Goal: Task Accomplishment & Management: Use online tool/utility

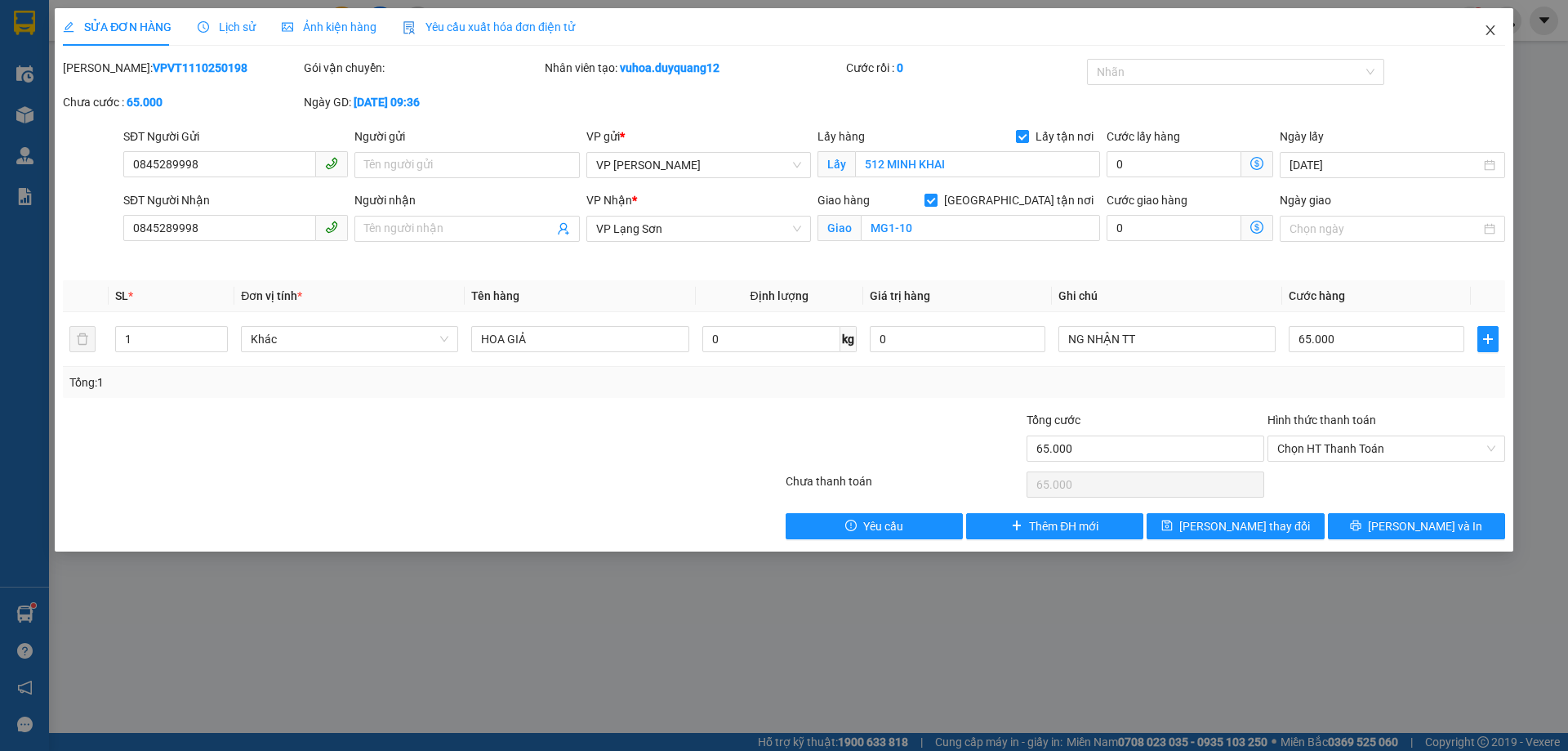
click at [1489, 25] on icon "close" at bounding box center [1490, 30] width 13 height 13
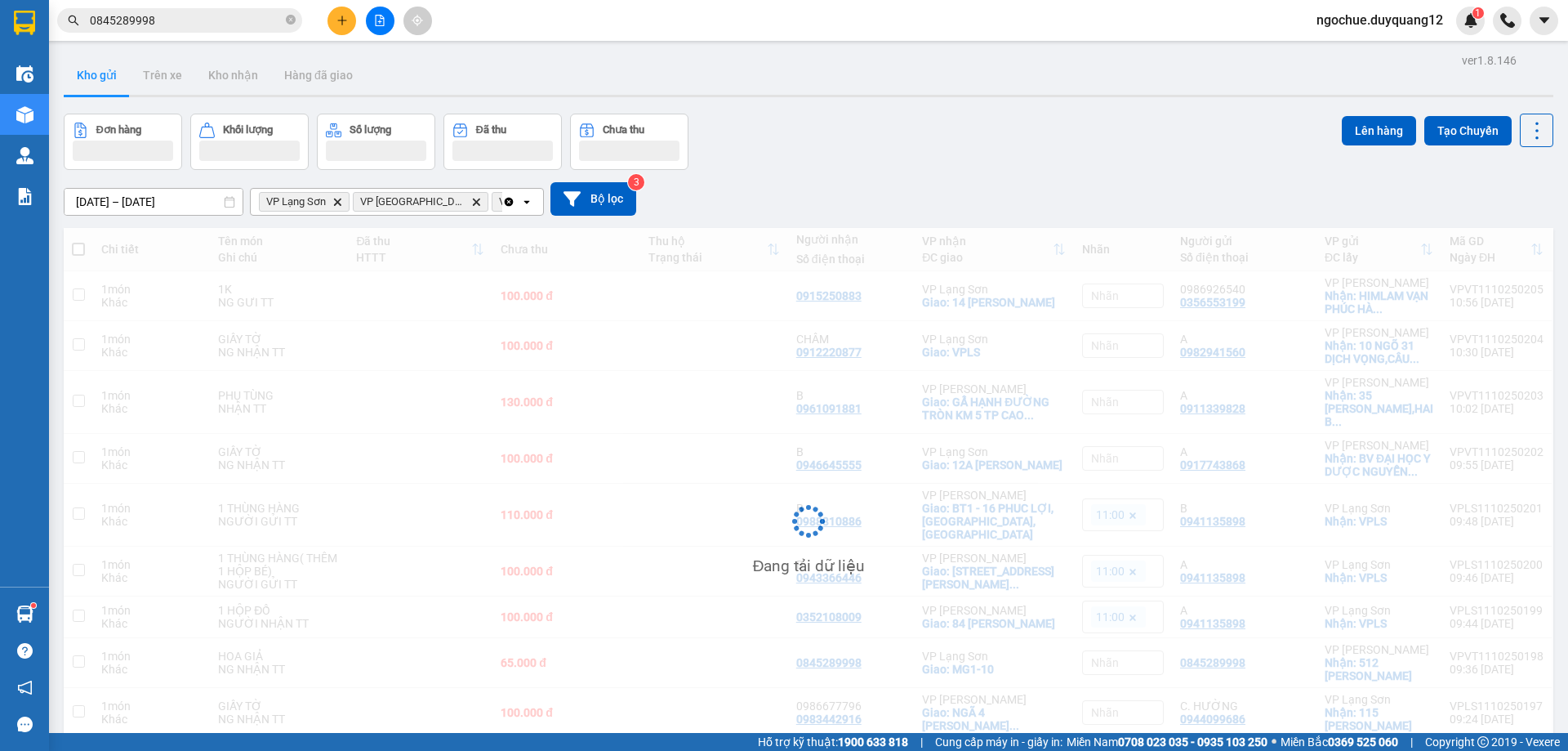
click at [1000, 172] on div "[DATE] – [DATE] Press the down arrow key to interact with the calendar and sele…" at bounding box center [809, 199] width 1490 height 58
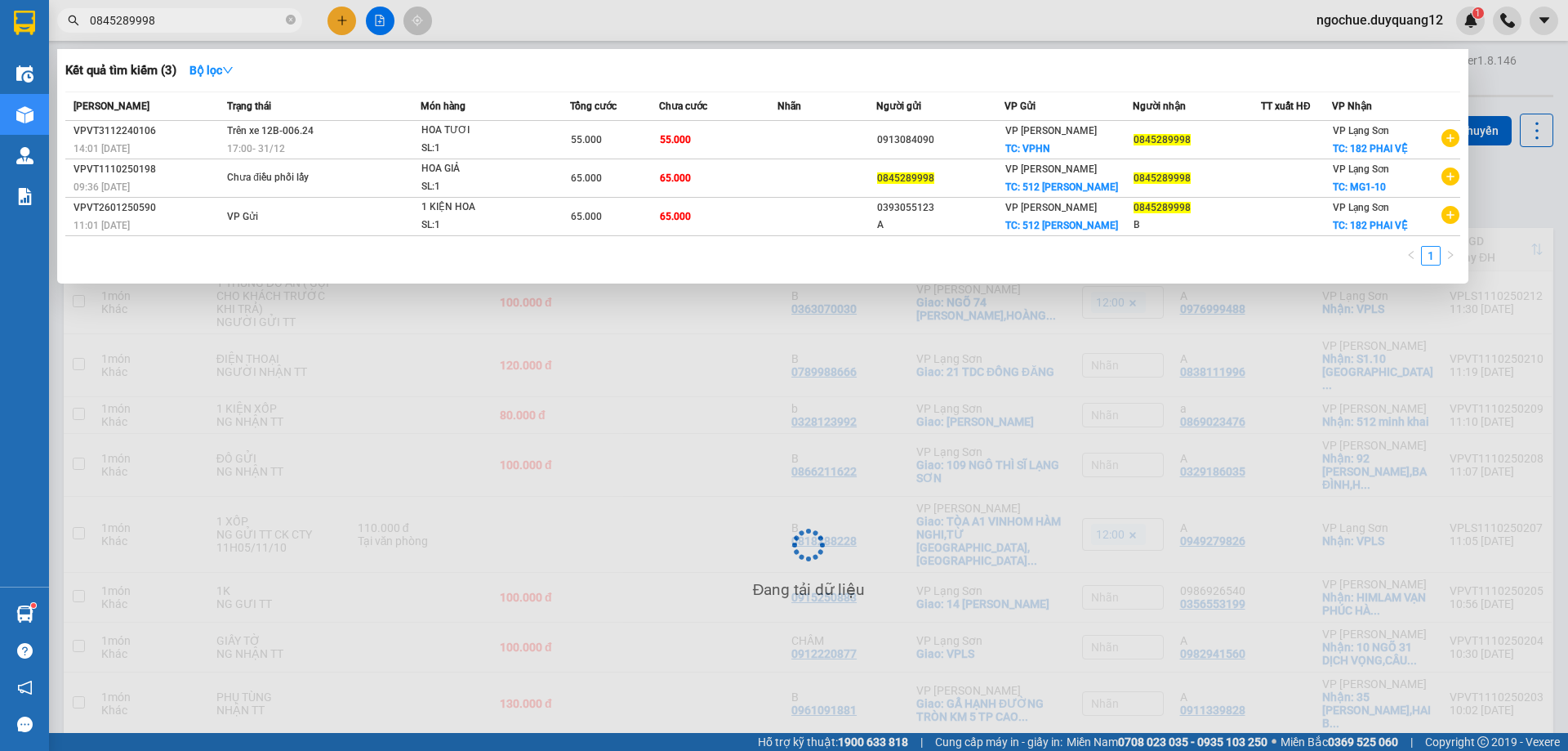
drag, startPoint x: 290, startPoint y: 19, endPoint x: 225, endPoint y: 22, distance: 65.1
click at [289, 19] on icon "close-circle" at bounding box center [291, 20] width 10 height 10
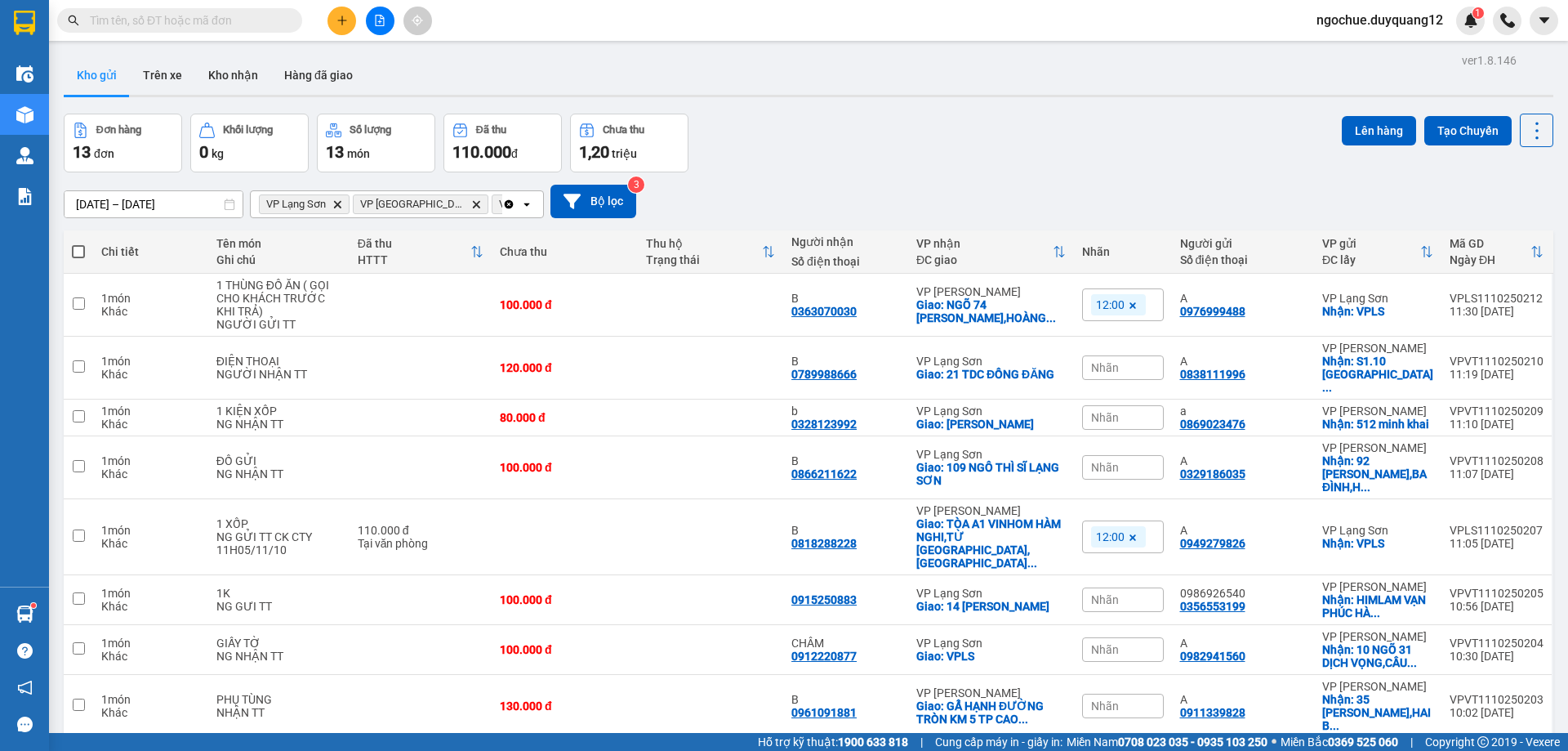
paste input "0949512155"
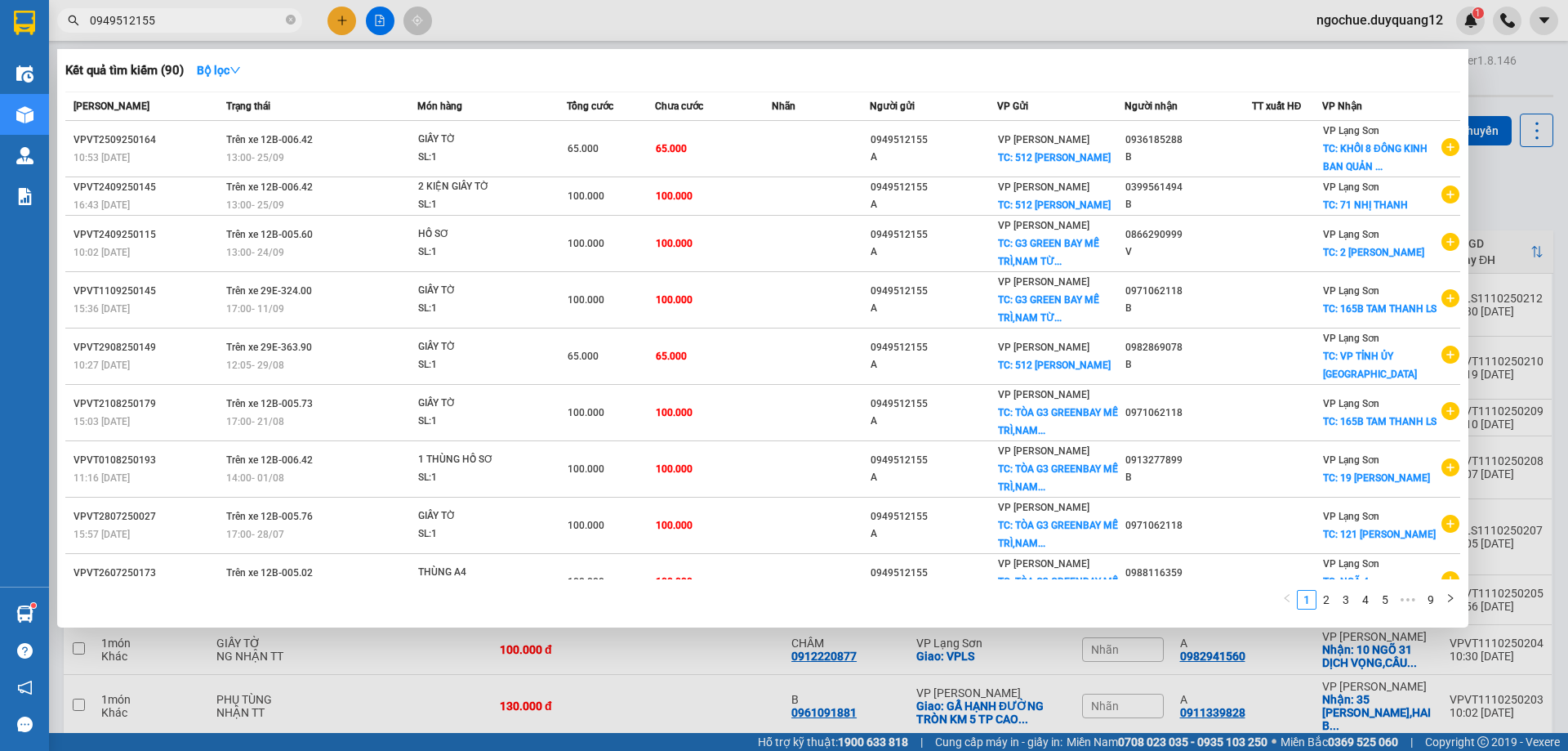
type input "0949512155"
click at [1504, 157] on div at bounding box center [784, 376] width 1568 height 751
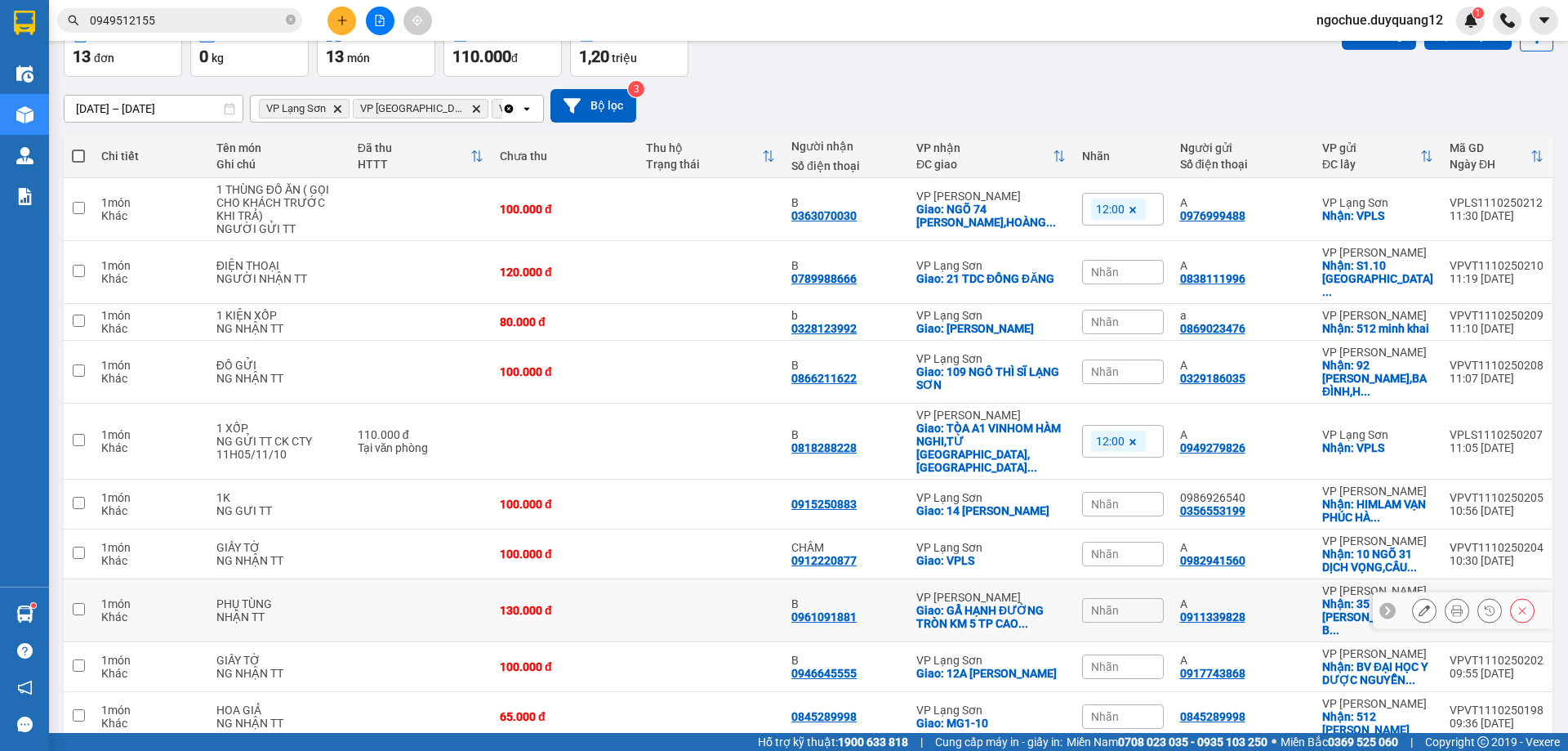
scroll to position [119, 0]
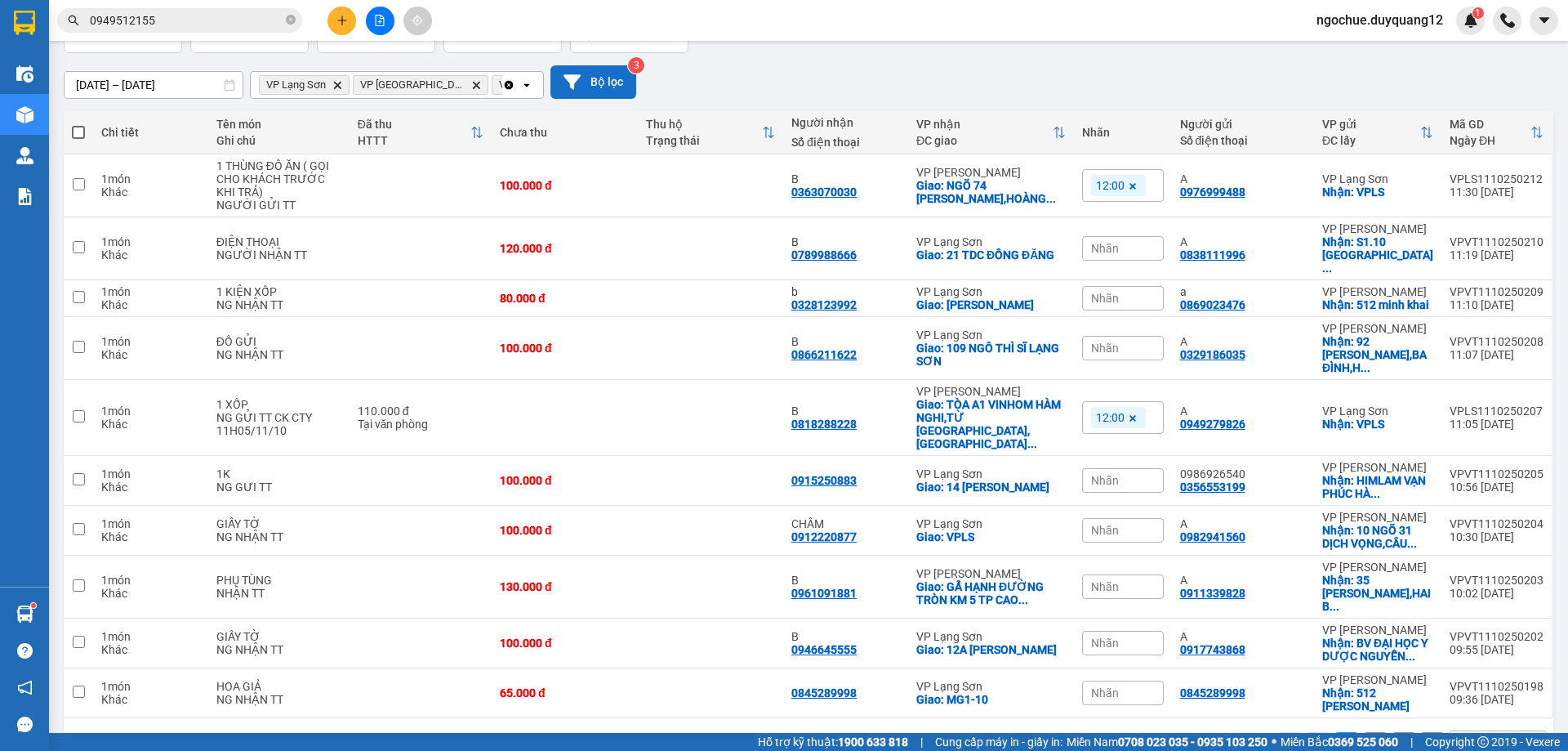
click at [604, 84] on button "Bộ lọc" at bounding box center [593, 82] width 85 height 34
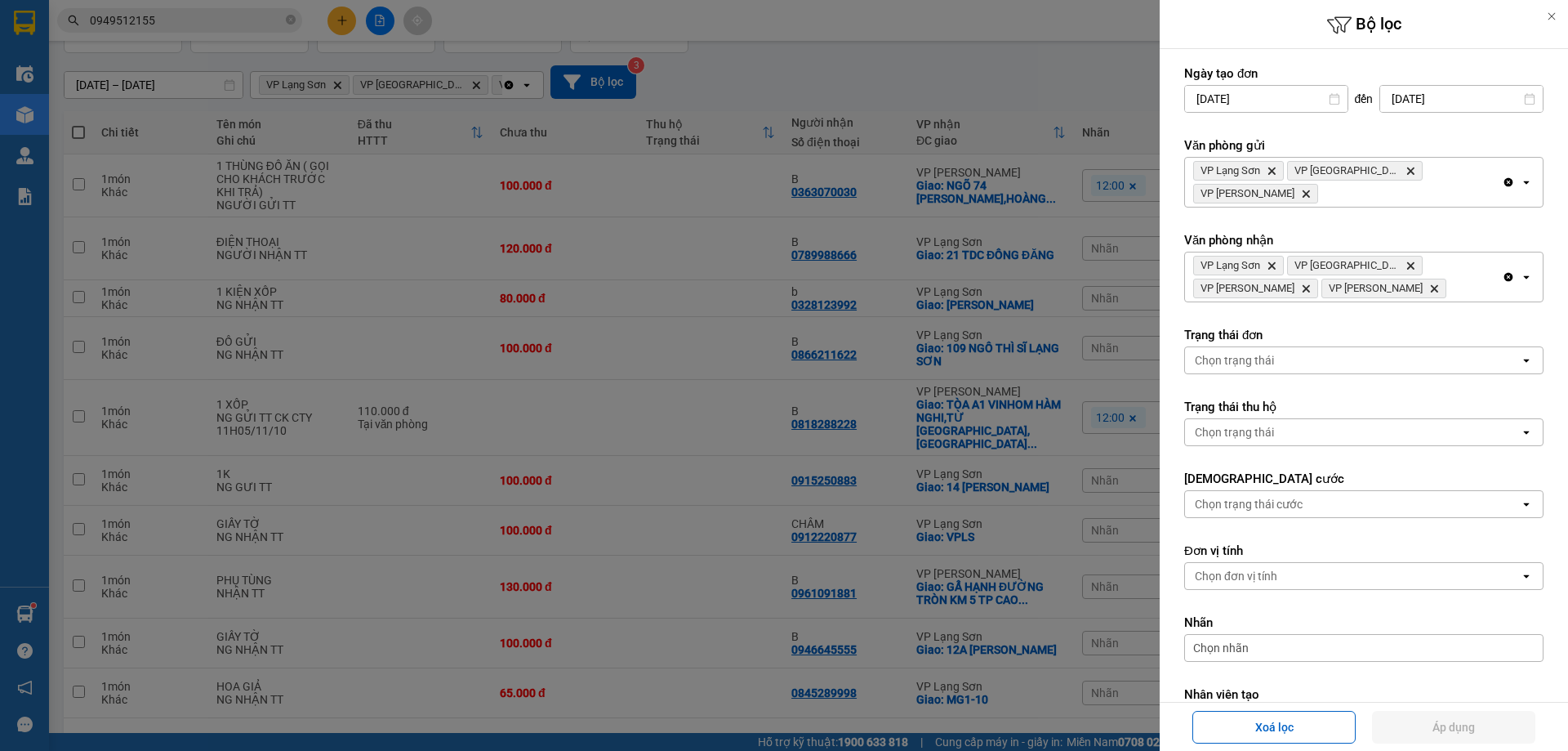
drag, startPoint x: 1032, startPoint y: 121, endPoint x: 1199, endPoint y: 415, distance: 338.1
click at [1033, 121] on div at bounding box center [784, 376] width 1568 height 751
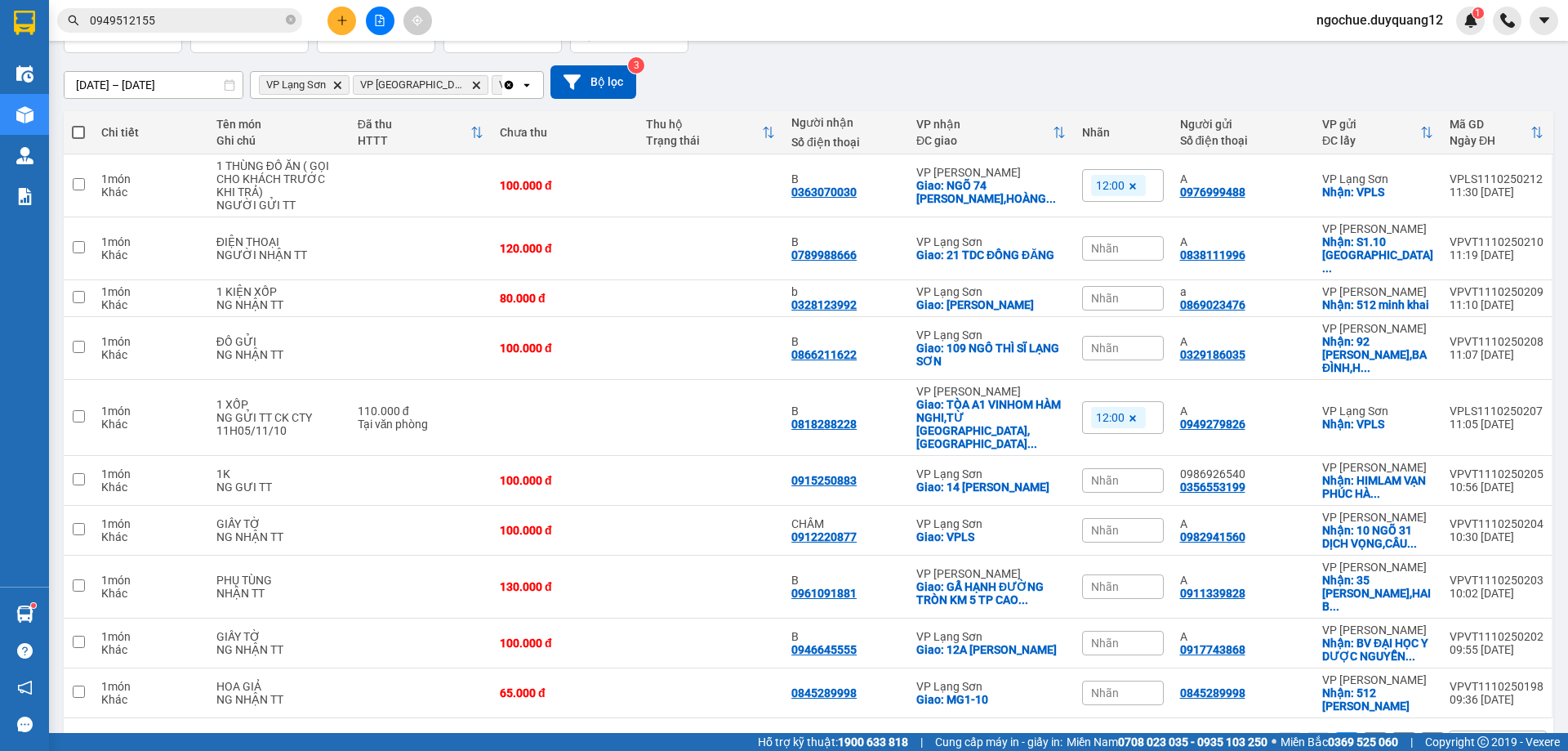
click at [1482, 736] on div "10 / trang" at bounding box center [1485, 744] width 51 height 16
click at [1471, 666] on div "100 / trang" at bounding box center [1486, 656] width 98 height 30
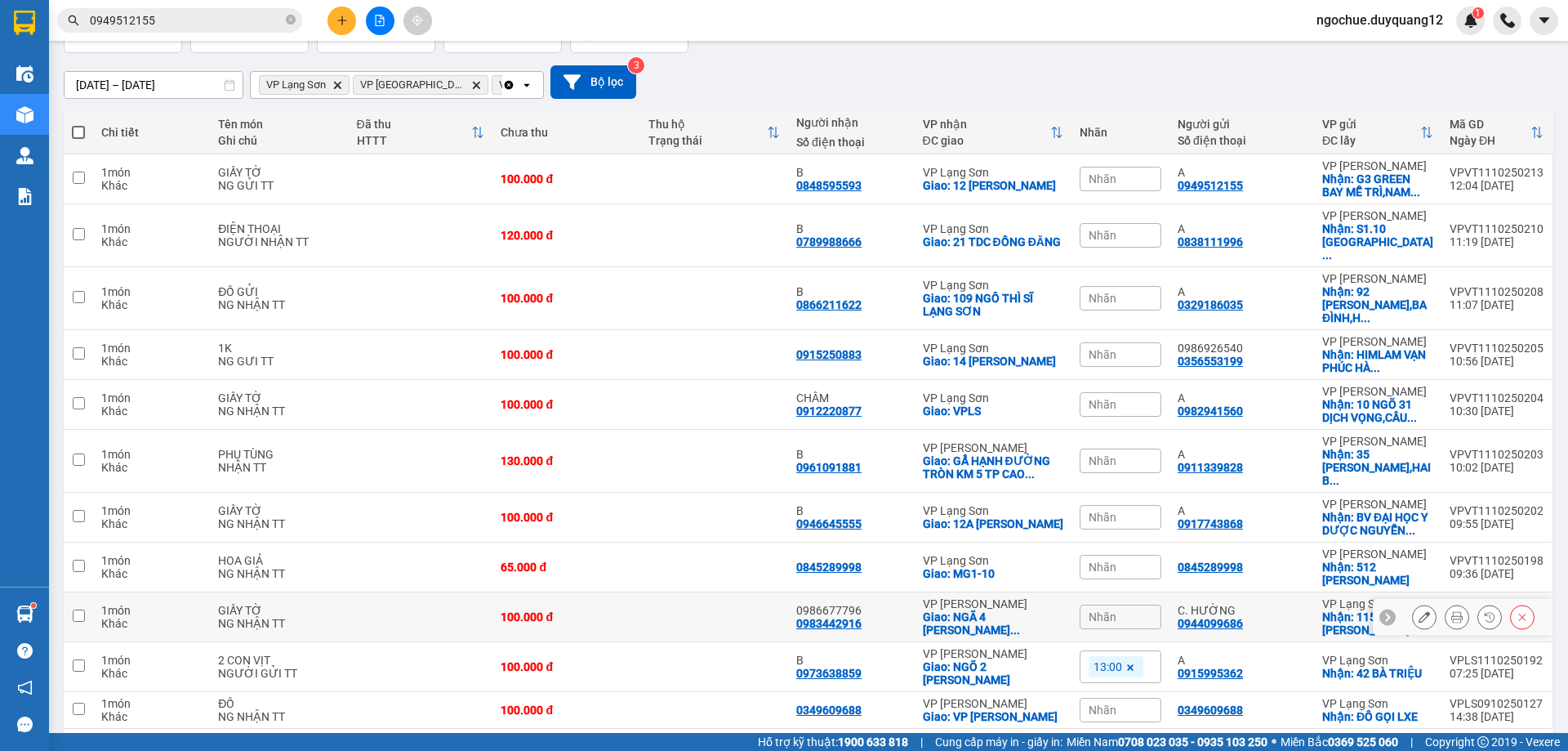
click at [1279, 604] on div "C. HƯỜNG 0944099686" at bounding box center [1242, 617] width 128 height 26
checkbox input "true"
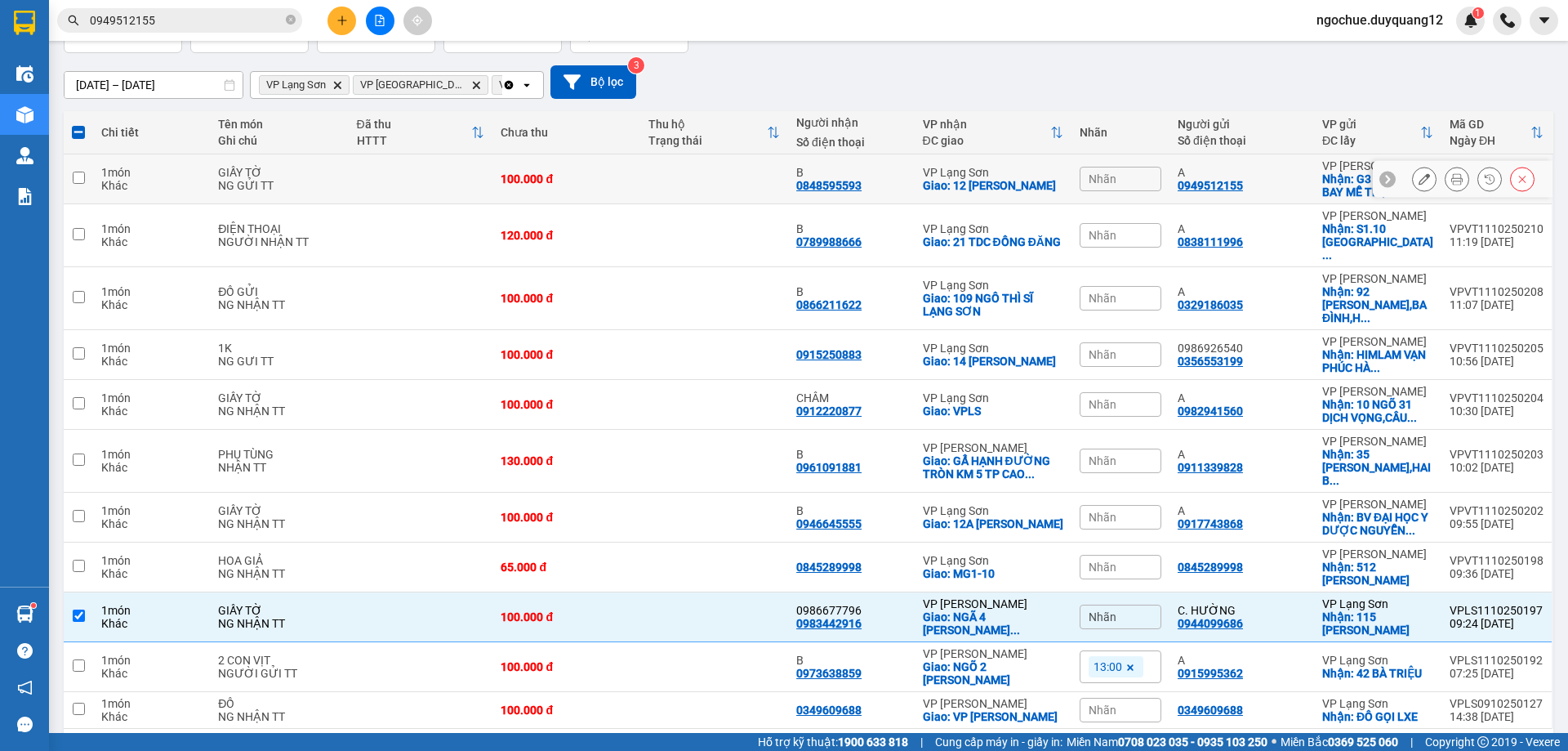
scroll to position [0, 0]
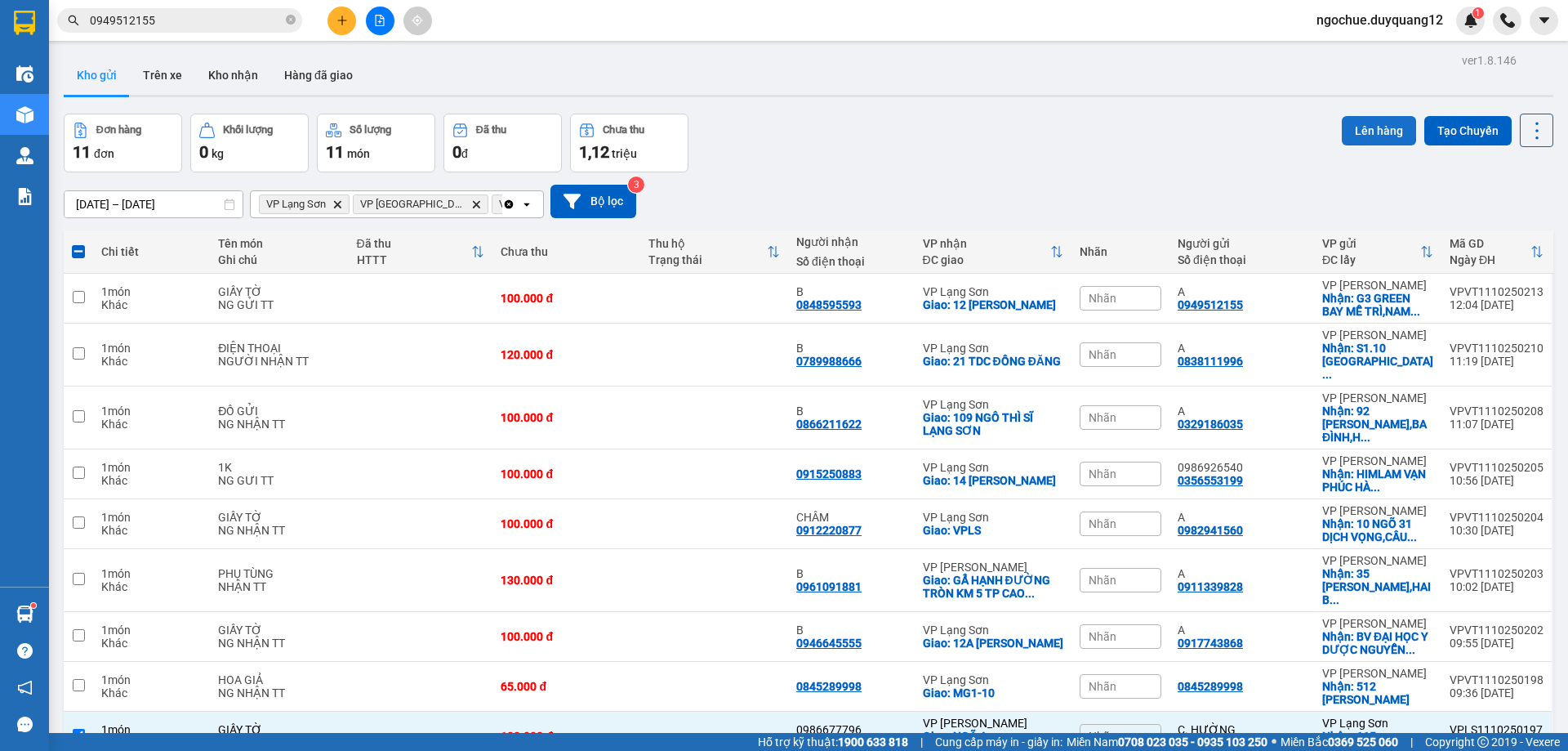
drag, startPoint x: 1346, startPoint y: 134, endPoint x: 1337, endPoint y: 139, distance: 10.3
click at [1344, 135] on button "Lên hàng" at bounding box center [1379, 131] width 75 height 30
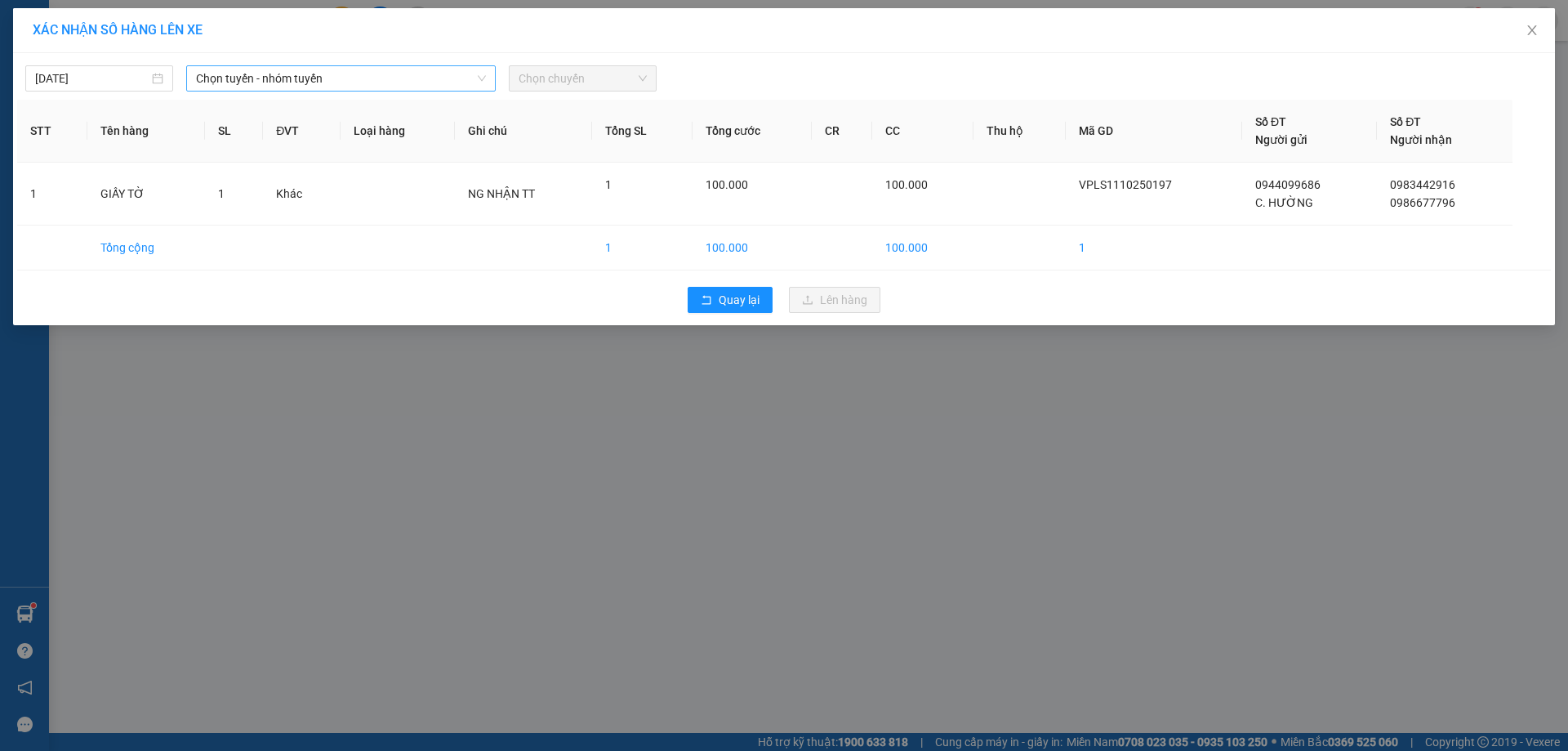
click at [253, 81] on span "Chọn tuyến - nhóm tuyến" at bounding box center [341, 78] width 290 height 25
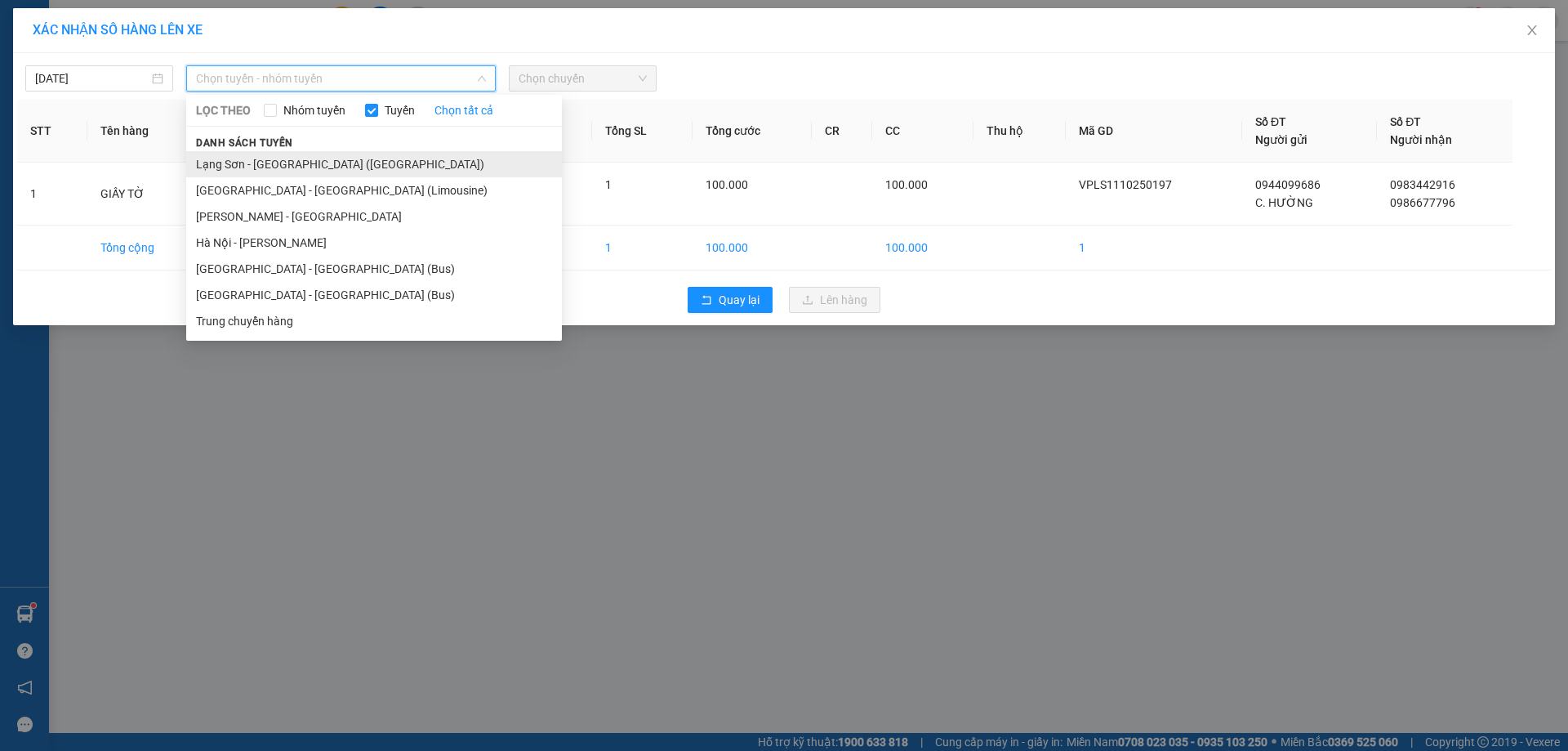
click at [255, 164] on li "Lạng Sơn - [GEOGRAPHIC_DATA] ([GEOGRAPHIC_DATA])" at bounding box center [374, 164] width 376 height 26
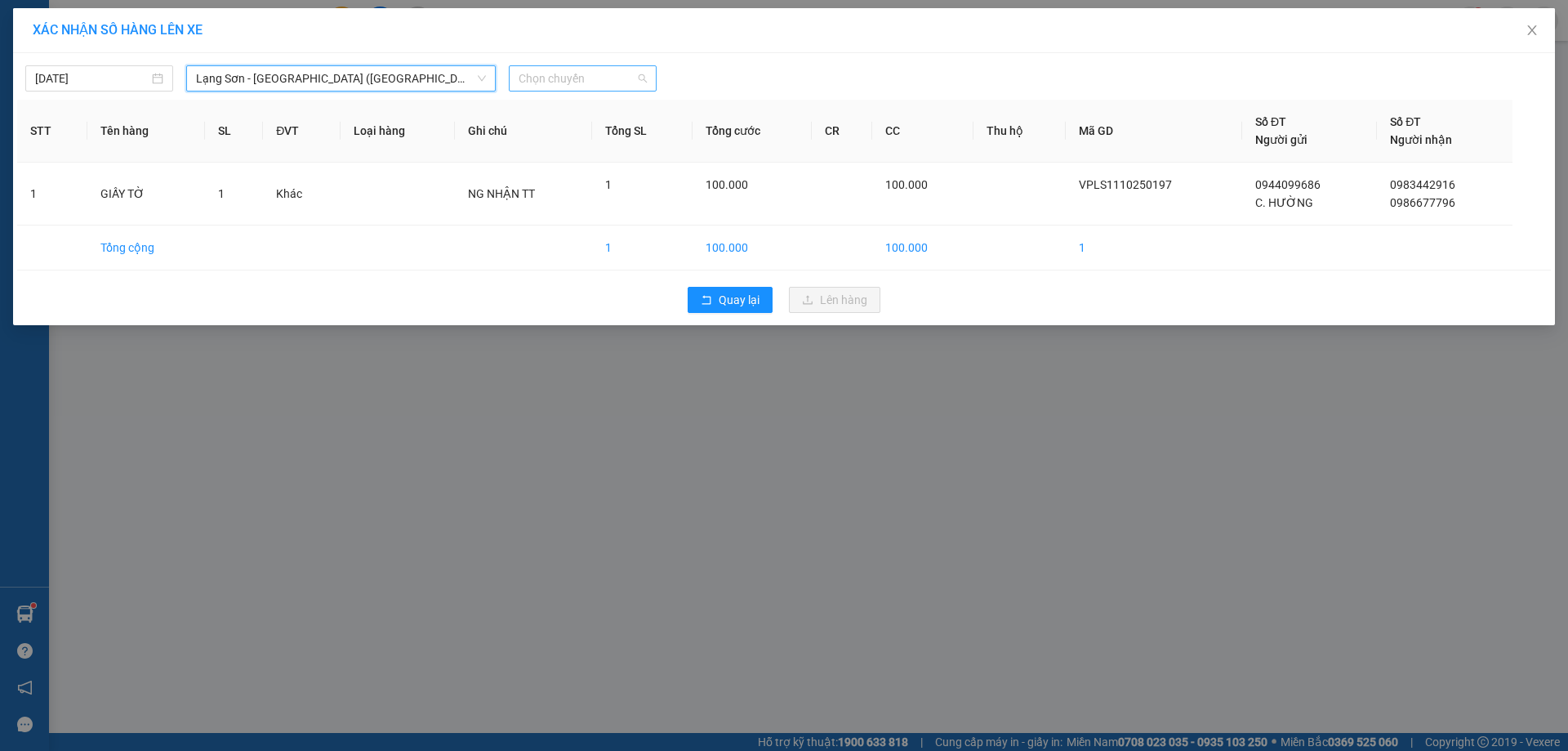
click at [530, 71] on span "Chọn chuyến" at bounding box center [582, 78] width 128 height 25
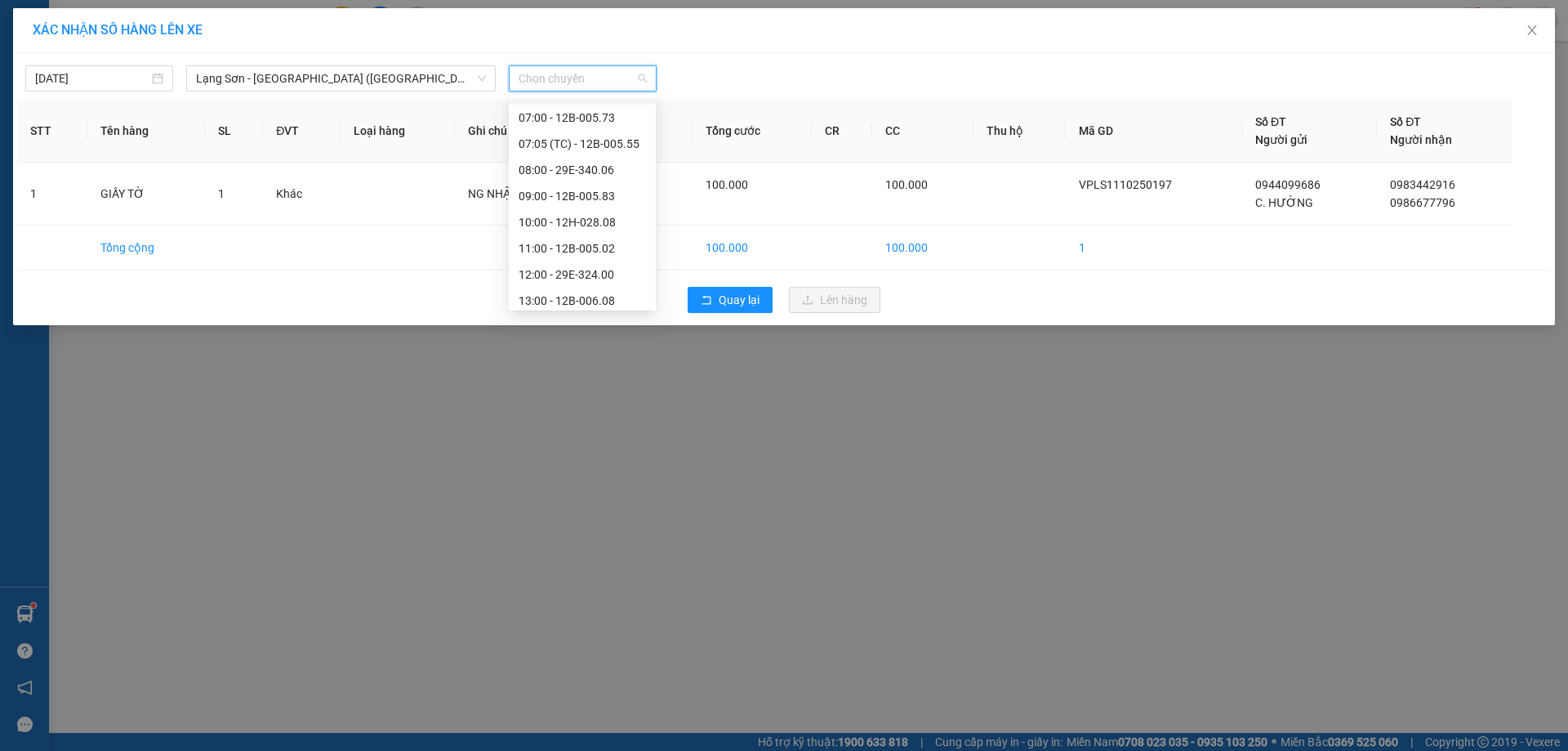
scroll to position [135, 0]
click at [581, 205] on div "10:00 - 12H-028.08" at bounding box center [582, 211] width 127 height 18
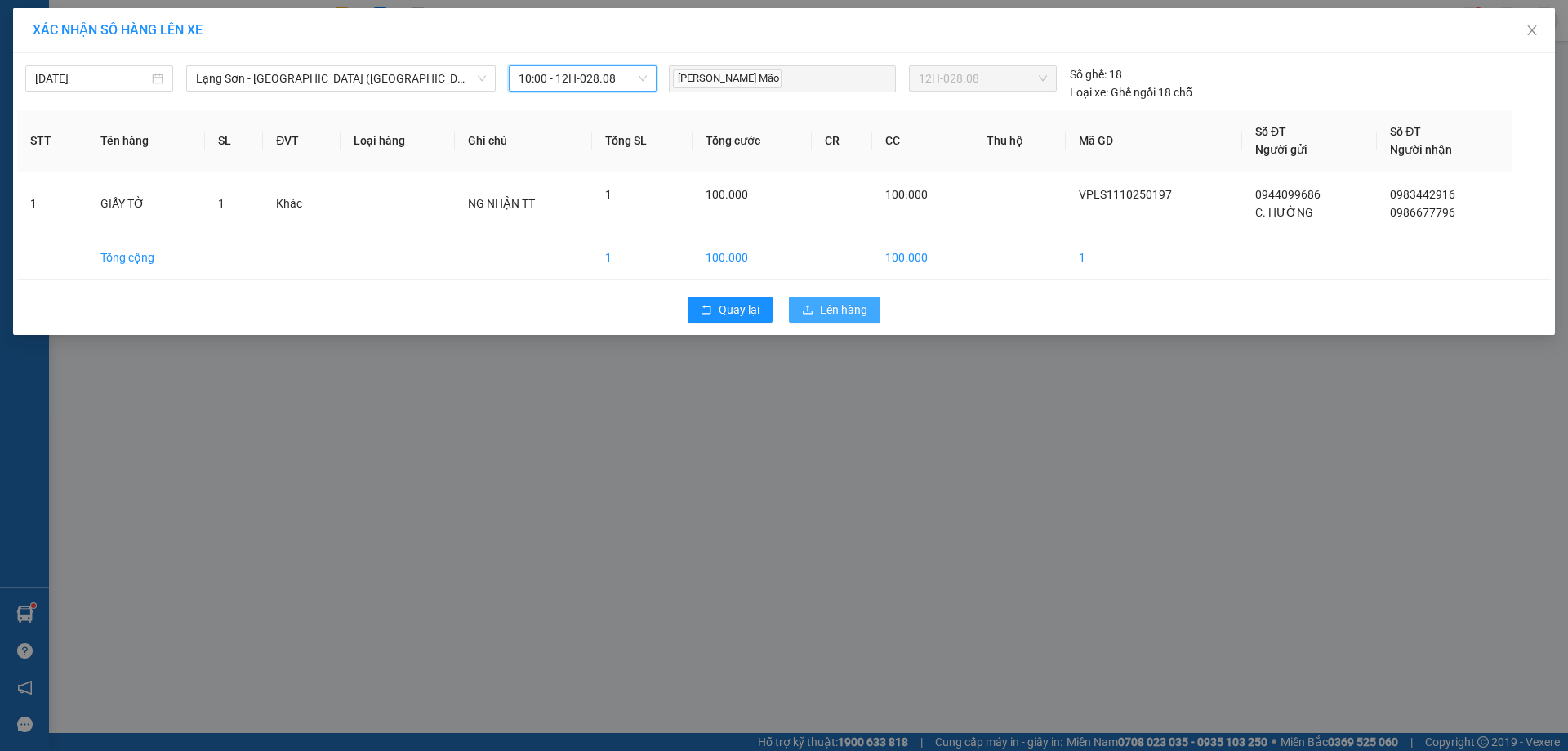
click at [820, 301] on span "Lên hàng" at bounding box center [844, 310] width 48 height 18
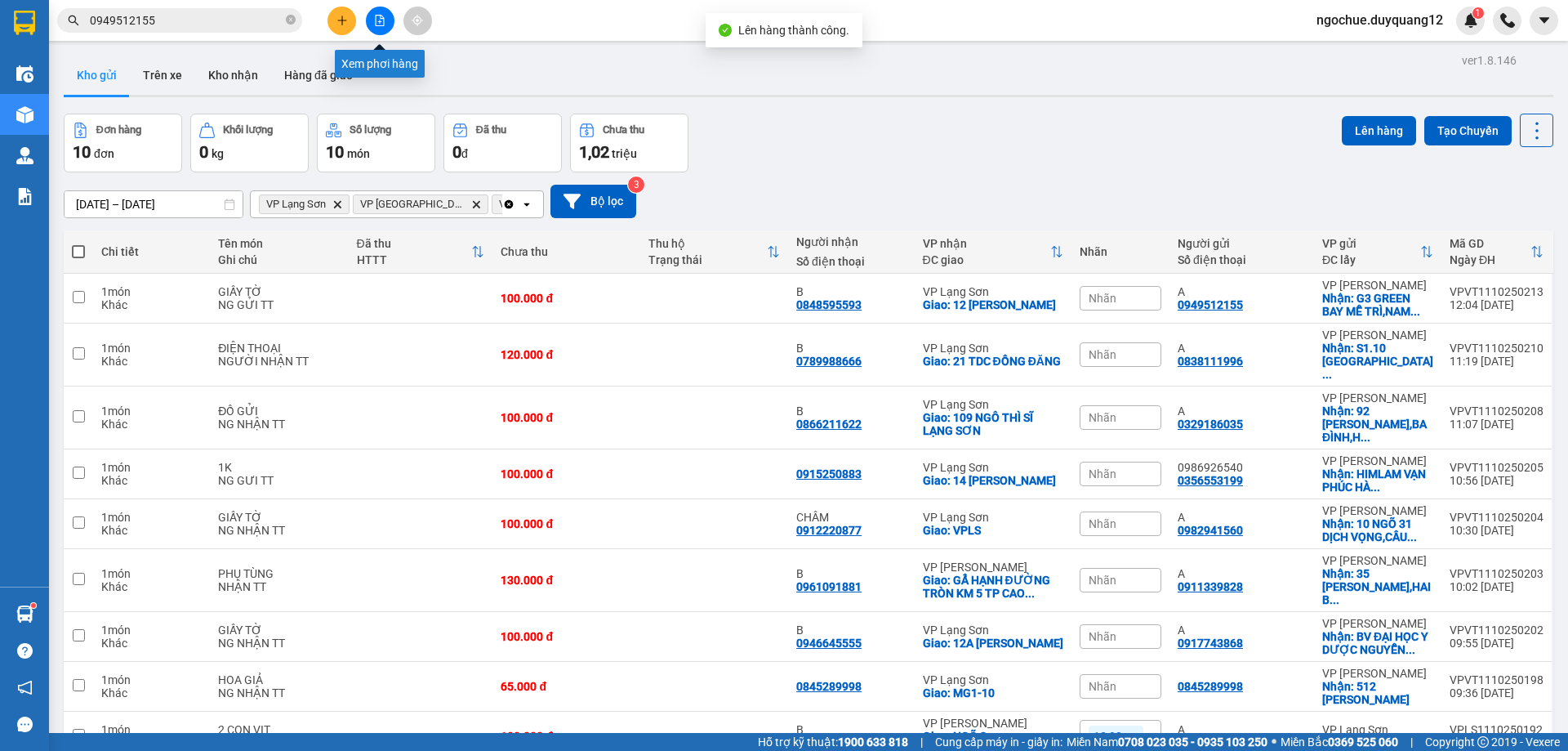
click at [381, 24] on icon "file-add" at bounding box center [381, 21] width 12 height 12
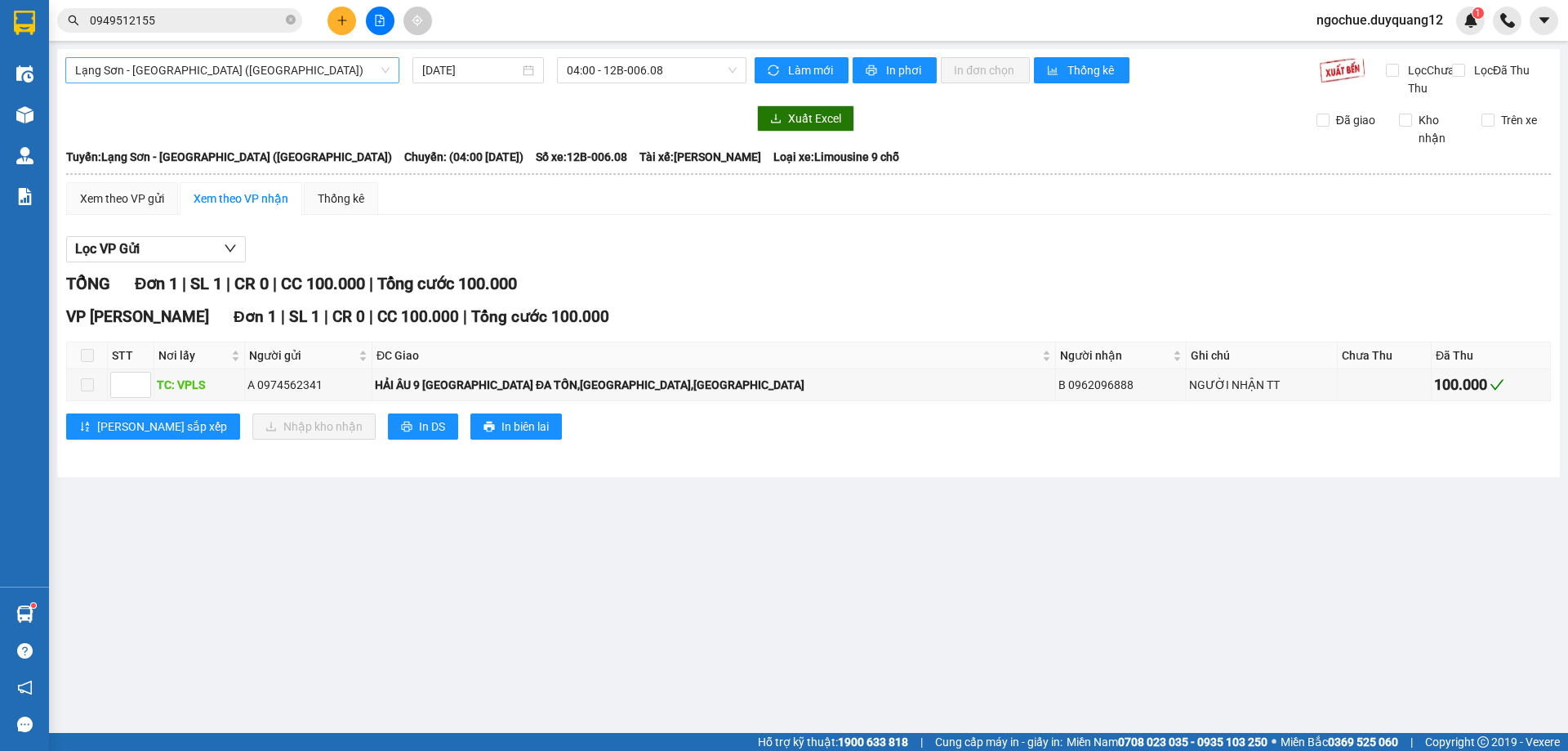
click at [268, 74] on span "Lạng Sơn - [GEOGRAPHIC_DATA] ([GEOGRAPHIC_DATA])" at bounding box center [233, 70] width 315 height 25
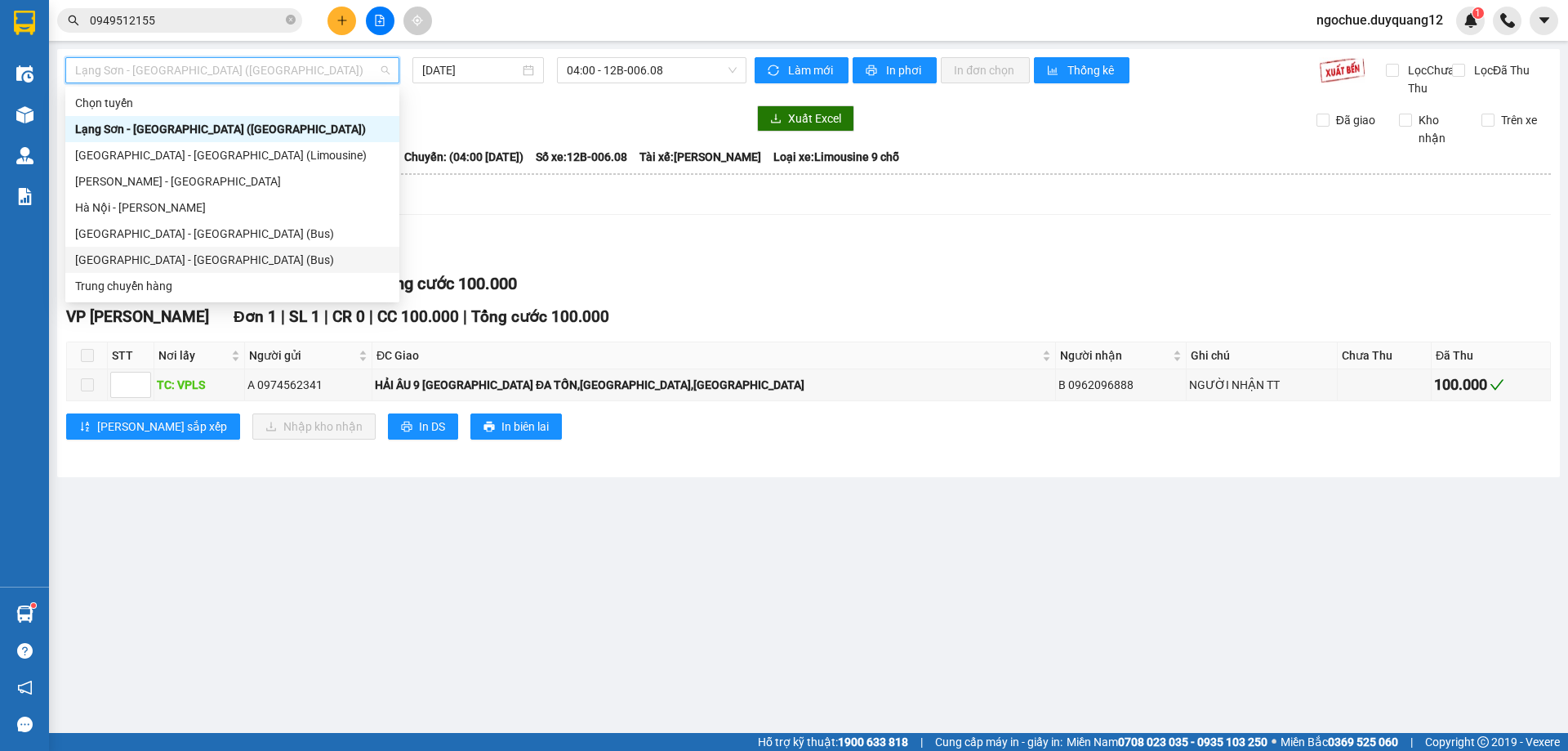
click at [190, 256] on div "[GEOGRAPHIC_DATA] - [GEOGRAPHIC_DATA] (Bus)" at bounding box center [233, 259] width 315 height 18
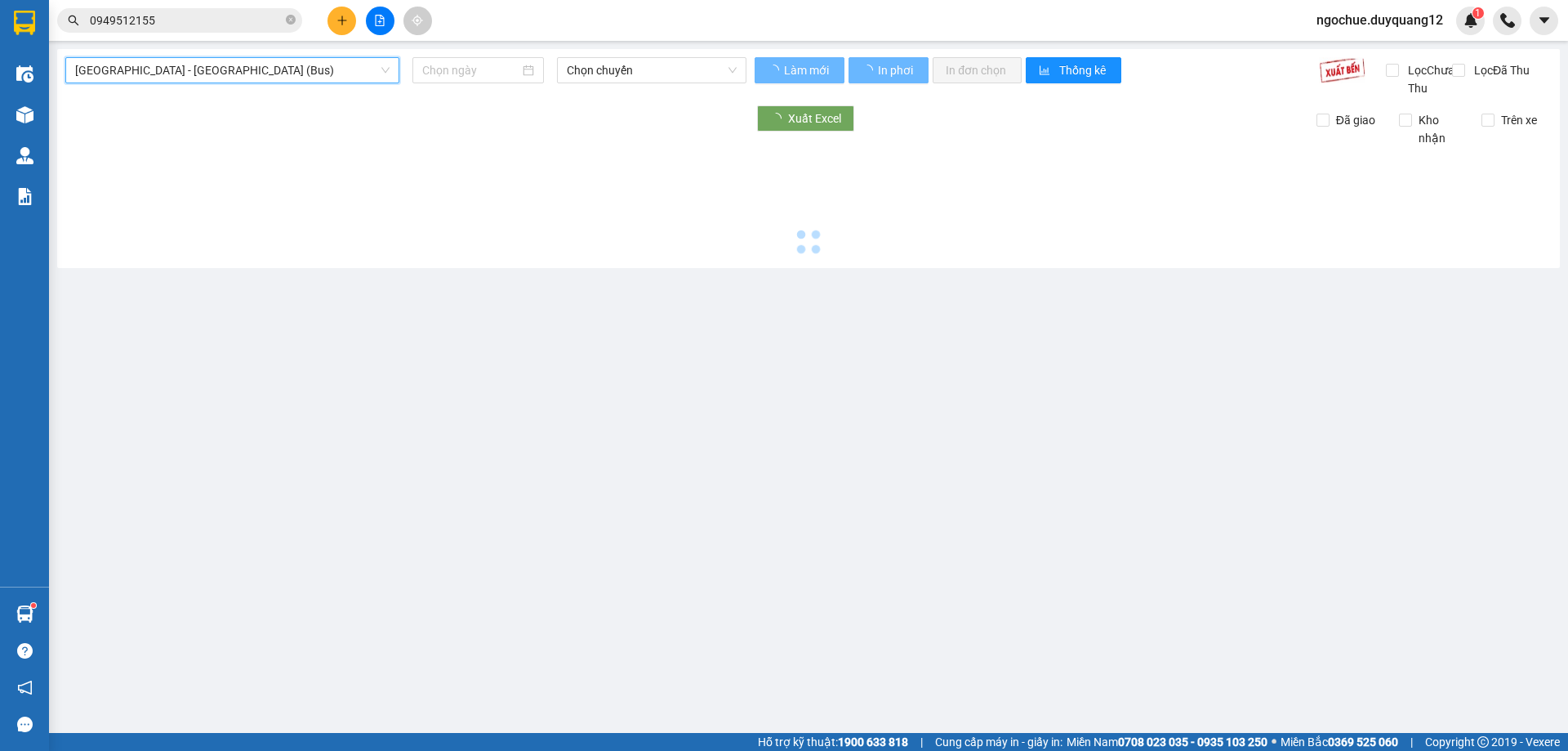
type input "[DATE]"
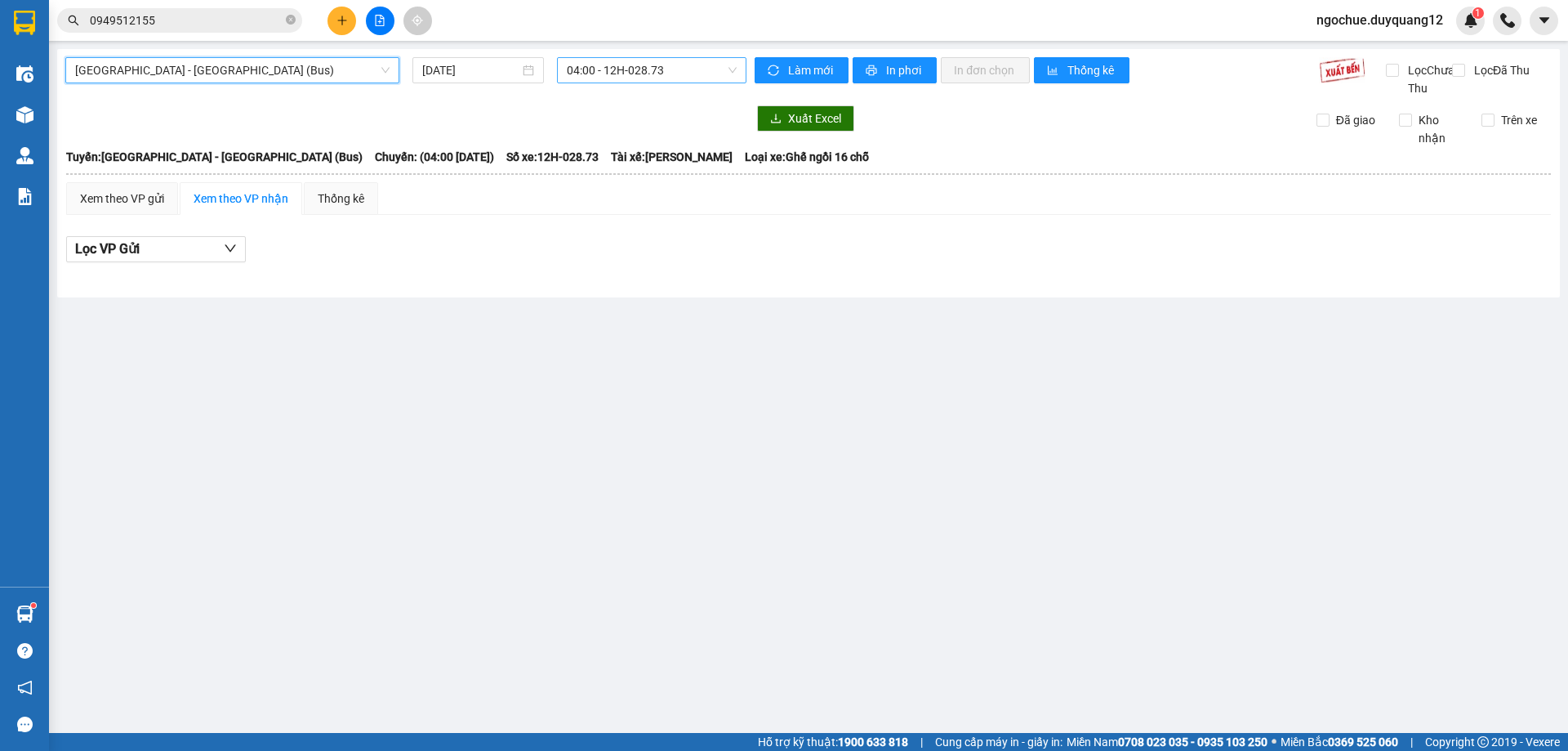
click at [603, 70] on span "04:00 - 12H-028.73" at bounding box center [652, 70] width 170 height 25
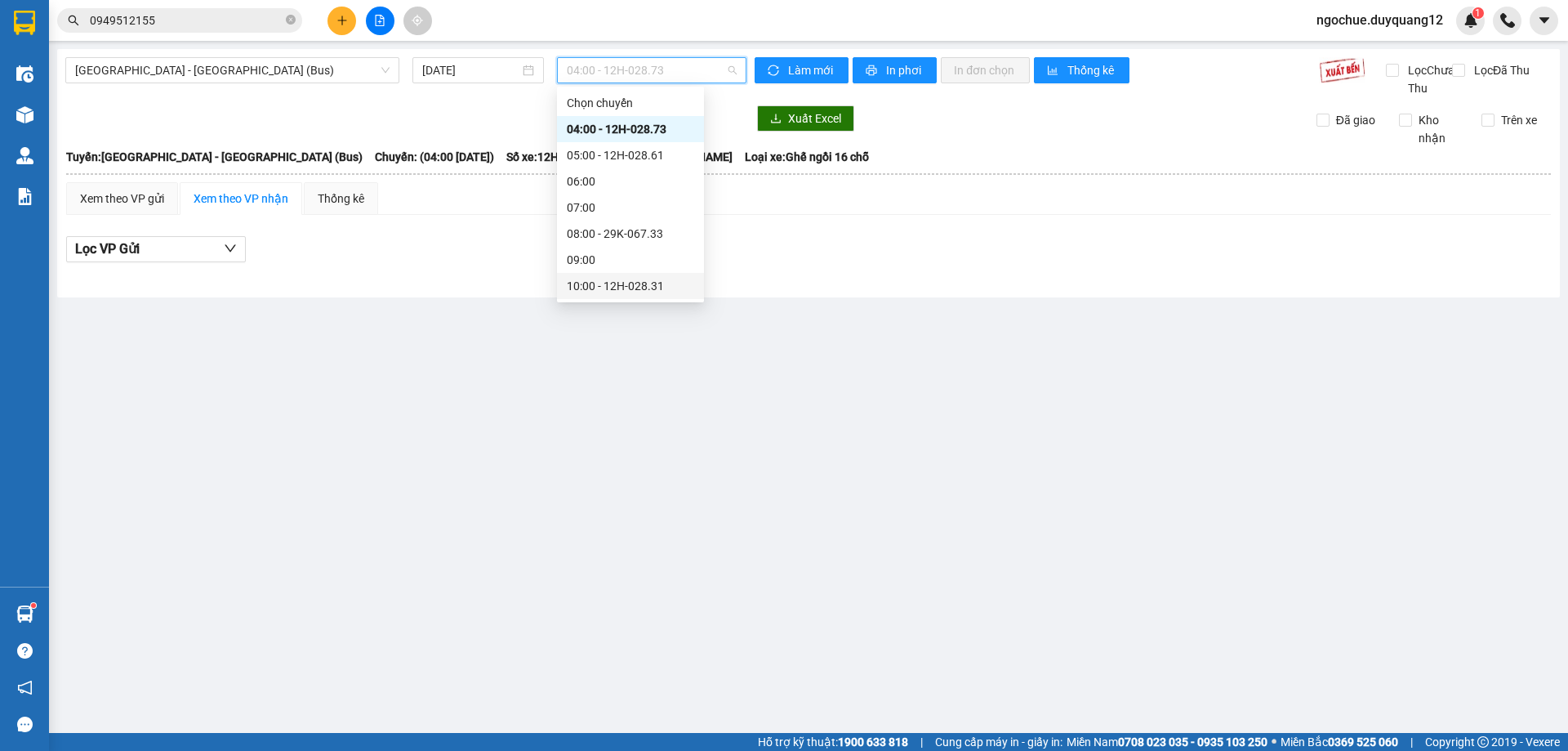
click at [650, 281] on div "10:00 - 12H-028.31" at bounding box center [631, 286] width 127 height 18
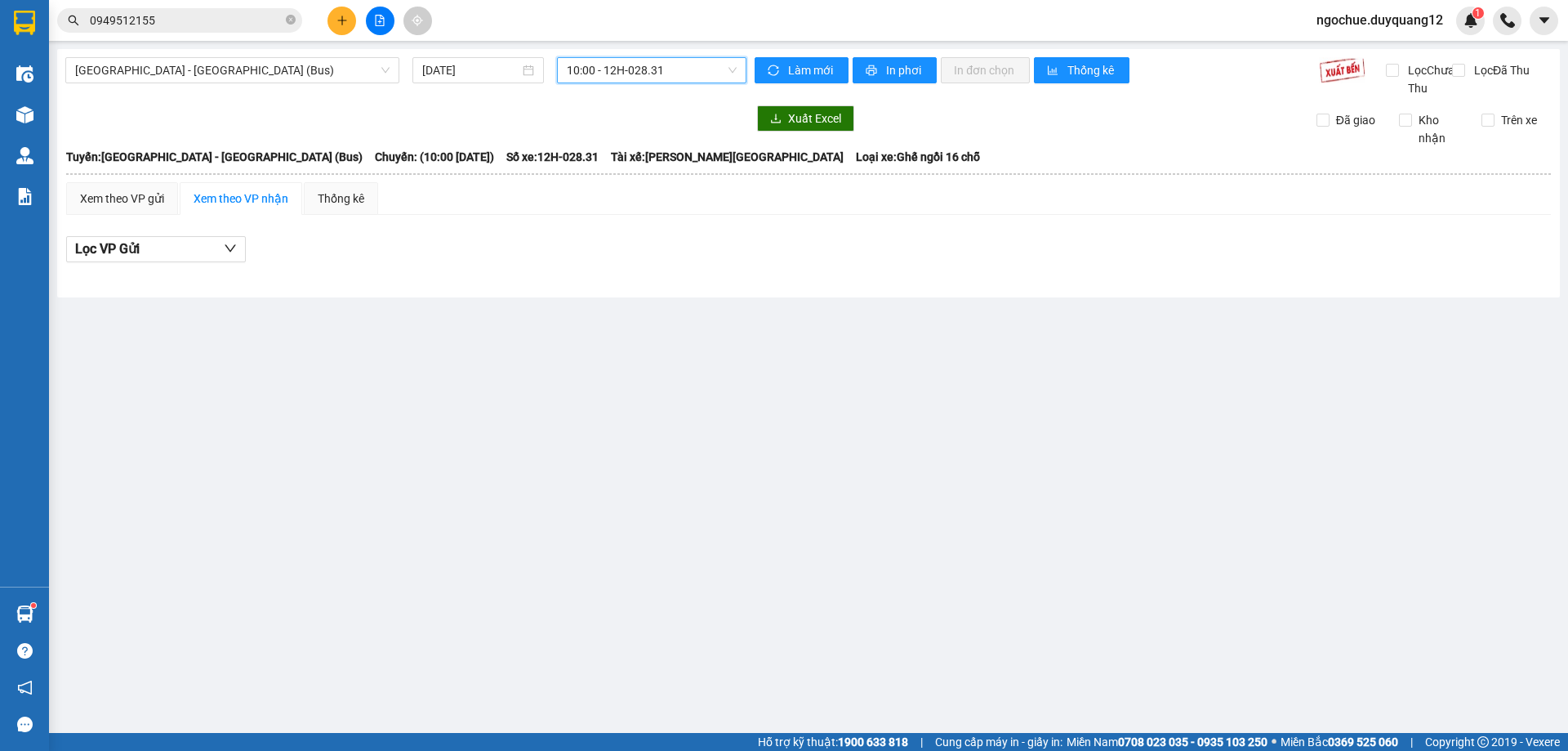
click at [650, 74] on span "10:00 - 12H-028.31" at bounding box center [652, 70] width 170 height 25
click at [605, 67] on span "10:00 - 12H-028.31" at bounding box center [652, 70] width 170 height 25
click at [278, 83] on div "[GEOGRAPHIC_DATA] - [GEOGRAPHIC_DATA] (Bus) [DATE] 10:00 - 12H-028.31" at bounding box center [406, 77] width 682 height 40
click at [282, 74] on span "[GEOGRAPHIC_DATA] - [GEOGRAPHIC_DATA] (Bus)" at bounding box center [233, 70] width 315 height 25
drag, startPoint x: 44, startPoint y: 436, endPoint x: 1238, endPoint y: 10, distance: 1267.7
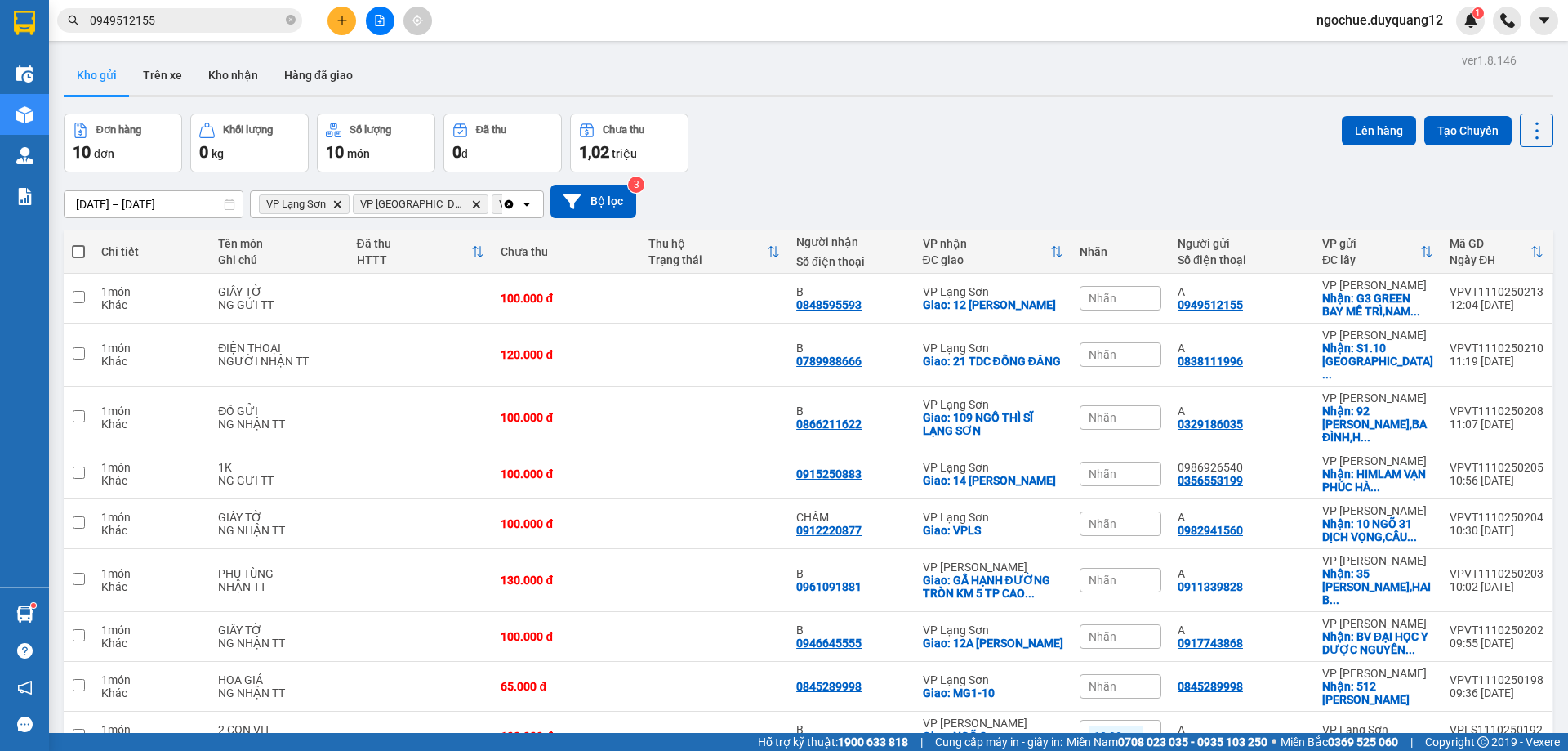
click at [376, 16] on icon "file-add" at bounding box center [380, 21] width 9 height 12
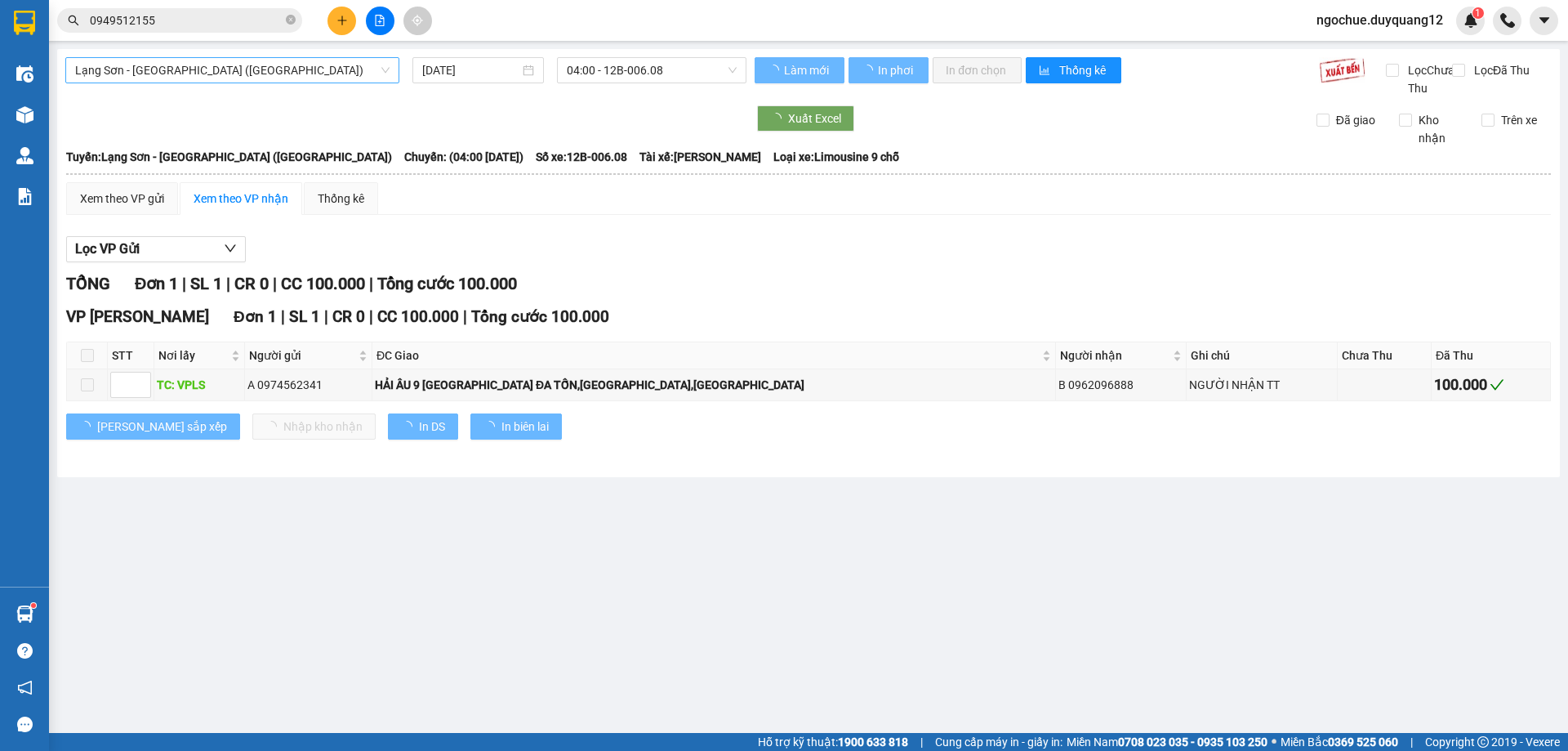
click at [154, 71] on span "Lạng Sơn - [GEOGRAPHIC_DATA] ([GEOGRAPHIC_DATA])" at bounding box center [233, 70] width 315 height 25
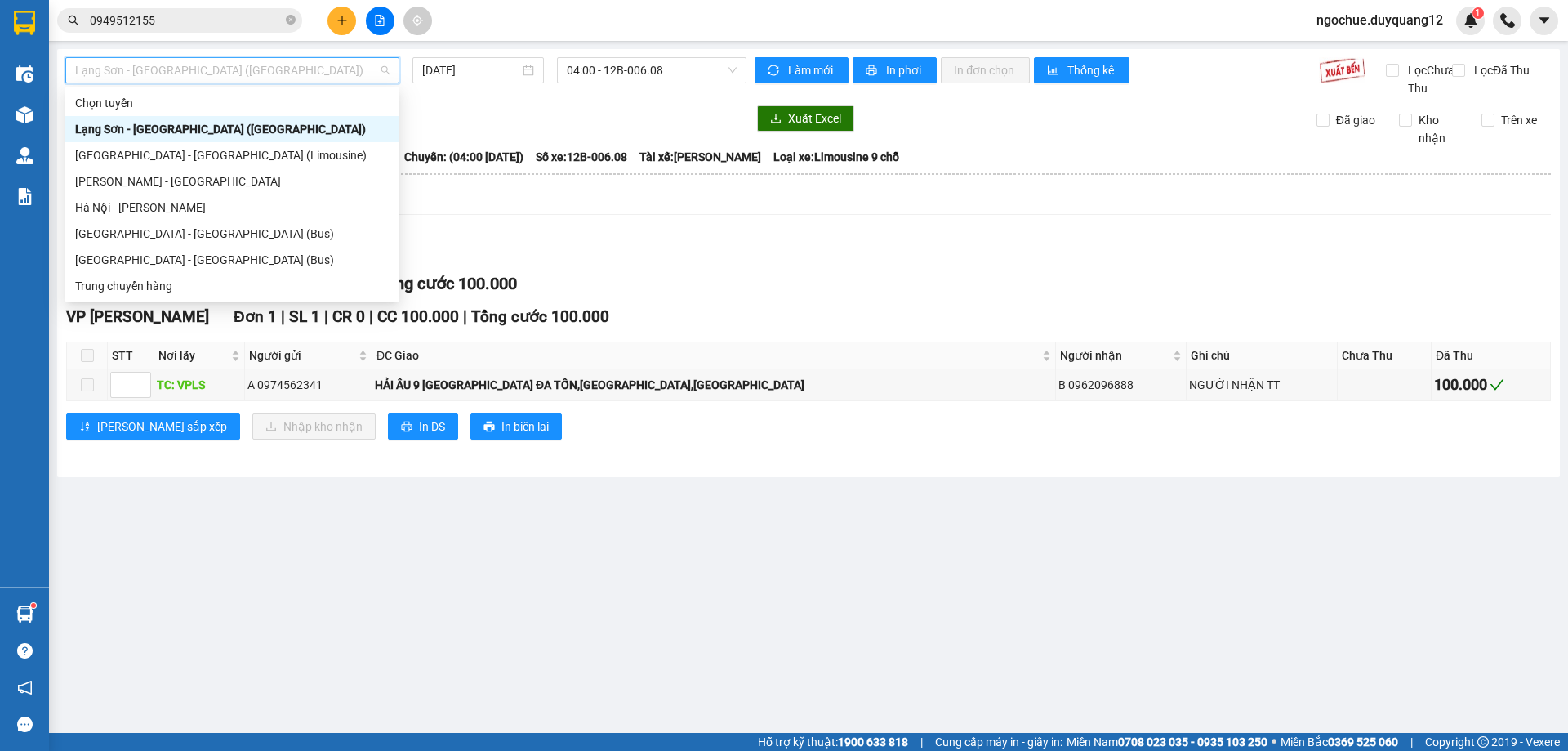
click at [176, 132] on div "Lạng Sơn - [GEOGRAPHIC_DATA] ([GEOGRAPHIC_DATA])" at bounding box center [233, 129] width 315 height 18
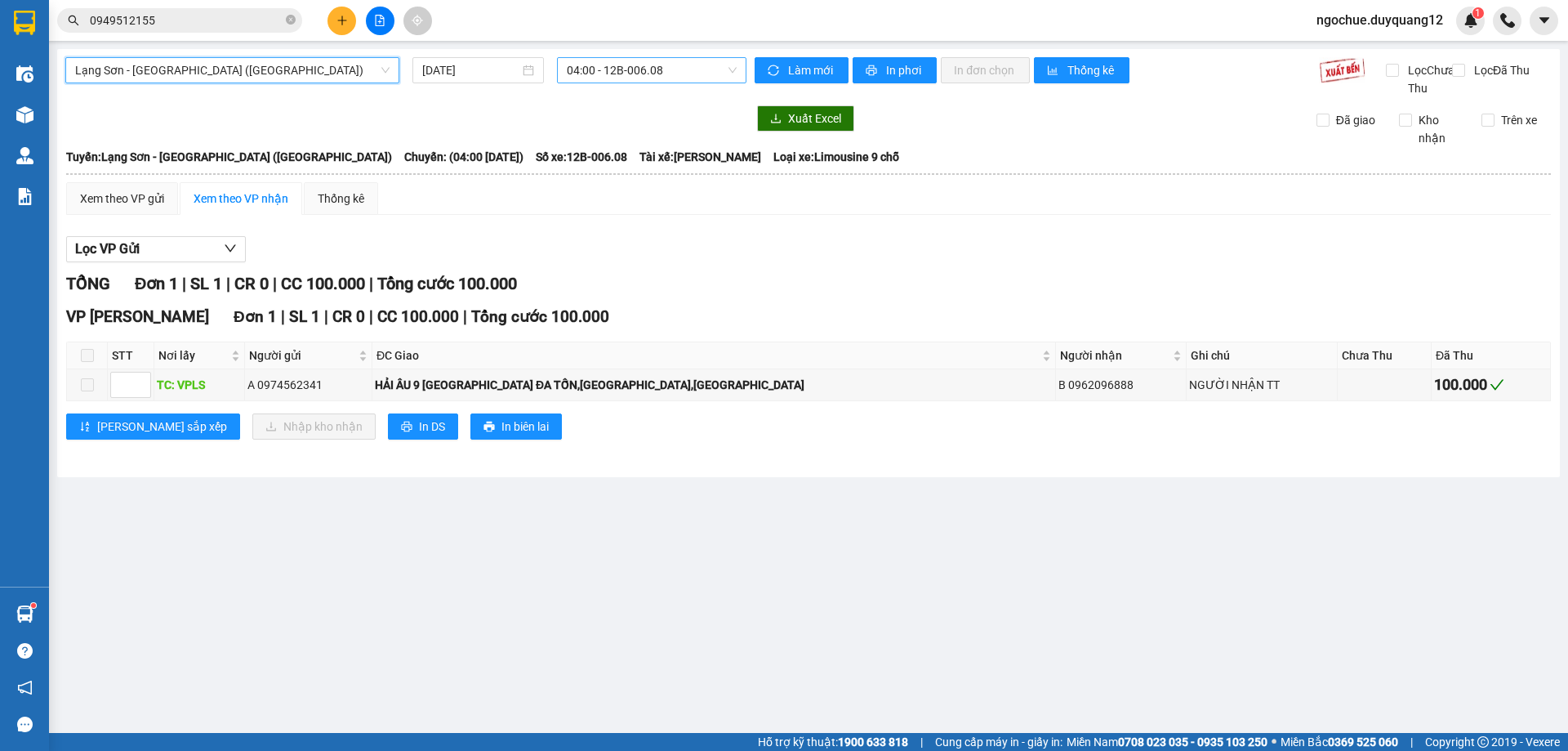
click at [647, 75] on span "04:00 - 12B-006.08" at bounding box center [652, 70] width 170 height 25
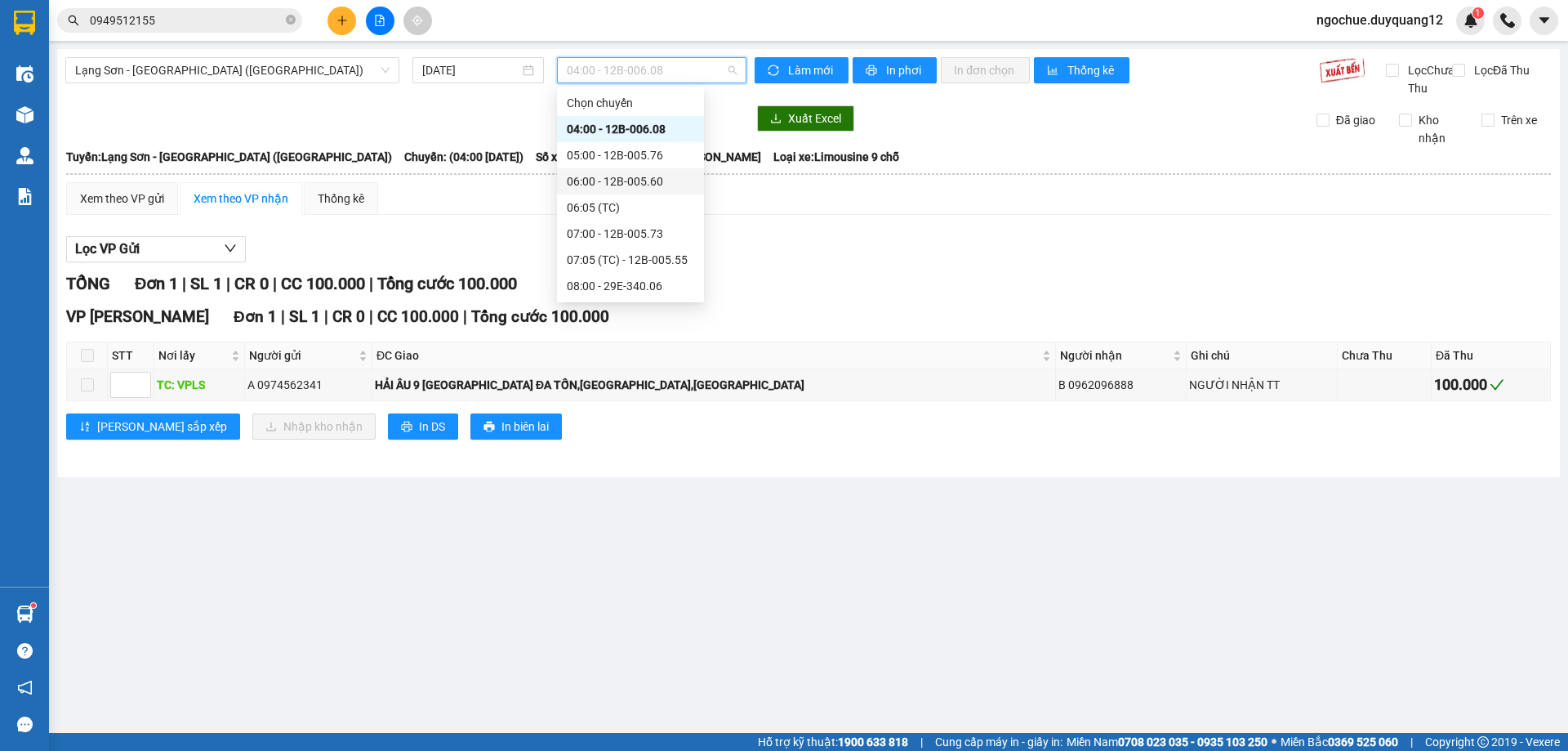
drag, startPoint x: 694, startPoint y: 170, endPoint x: 694, endPoint y: 186, distance: 16.0
click at [695, 196] on div "Chọn chuyến 04:00 - 12B-006.08 05:00 - 12B-005.76 06:00 - 12B-005.60 06:05 (TC)…" at bounding box center [631, 194] width 147 height 209
click at [652, 260] on div "10:00 - 12H-028.08" at bounding box center [631, 256] width 127 height 18
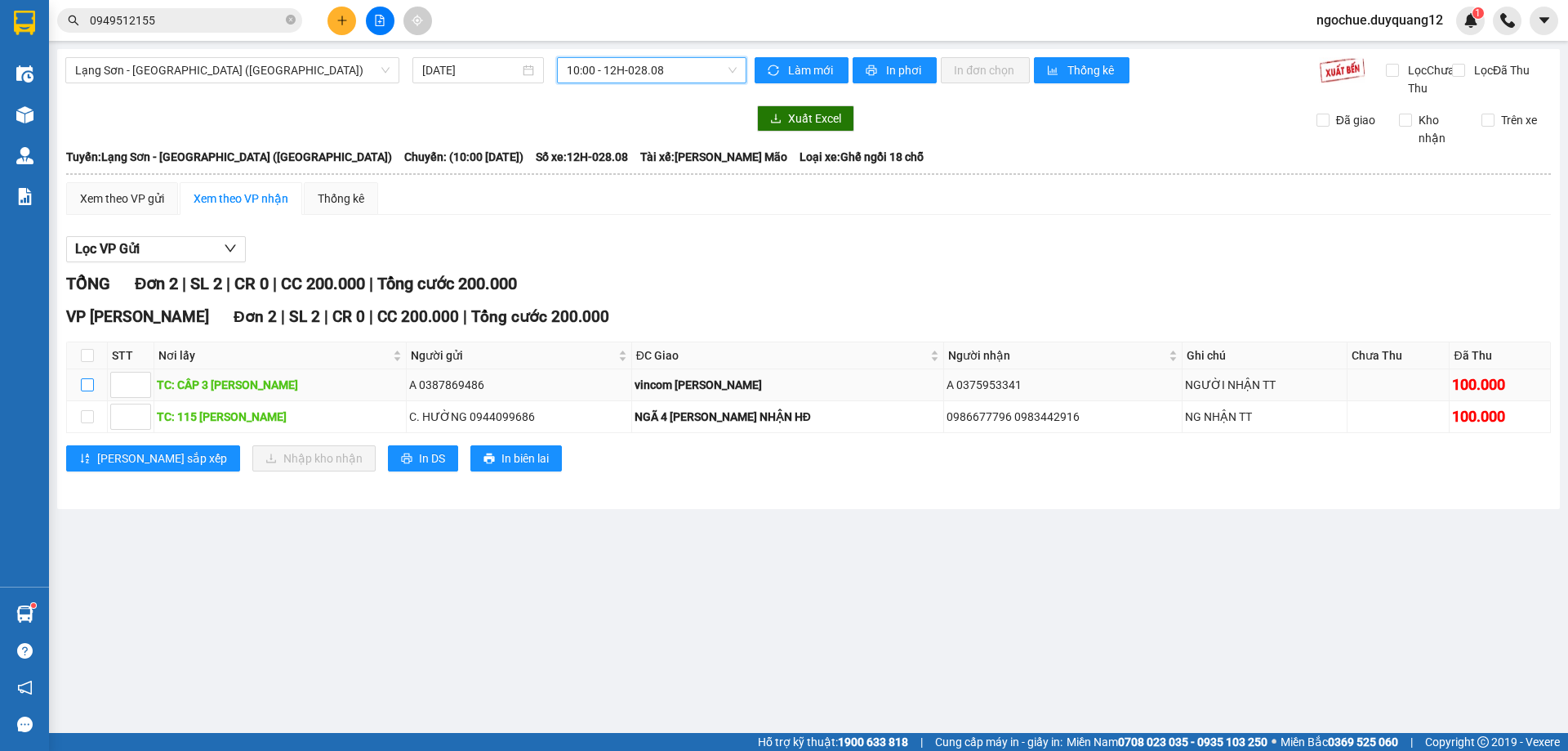
click at [89, 391] on input "checkbox" at bounding box center [86, 384] width 13 height 13
checkbox input "true"
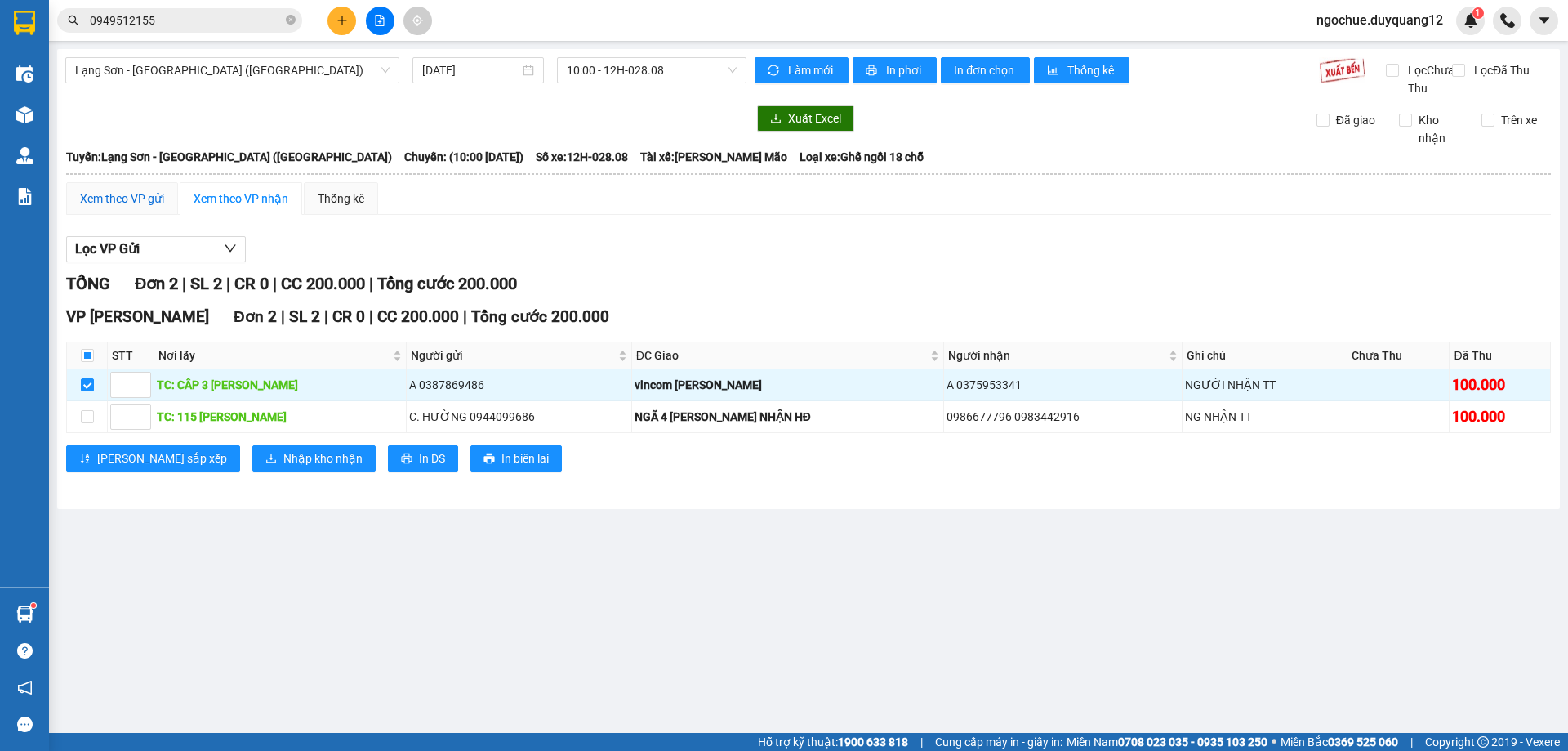
click at [119, 208] on div "Xem theo VP gửi" at bounding box center [122, 199] width 84 height 18
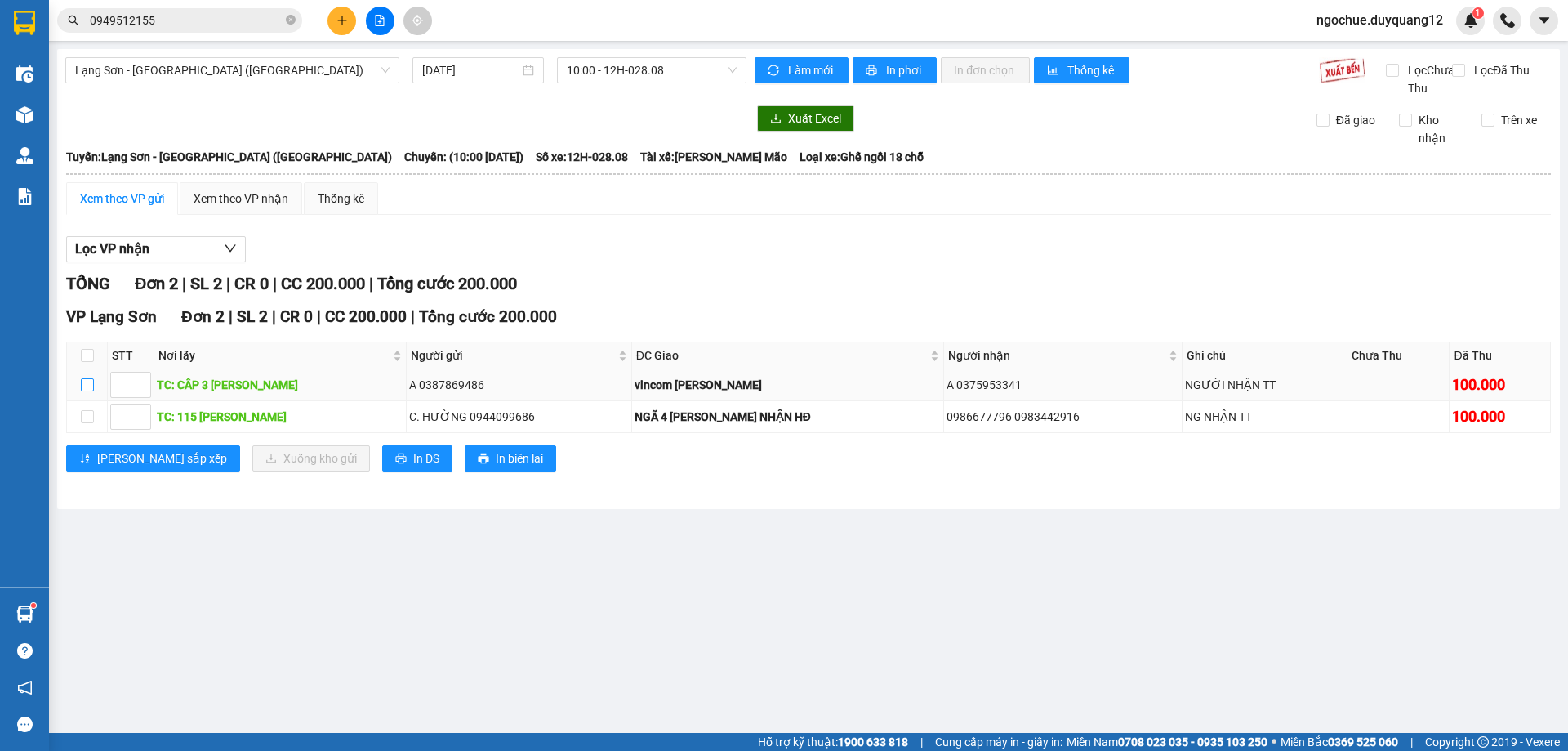
click at [89, 391] on input "checkbox" at bounding box center [86, 384] width 13 height 13
checkbox input "true"
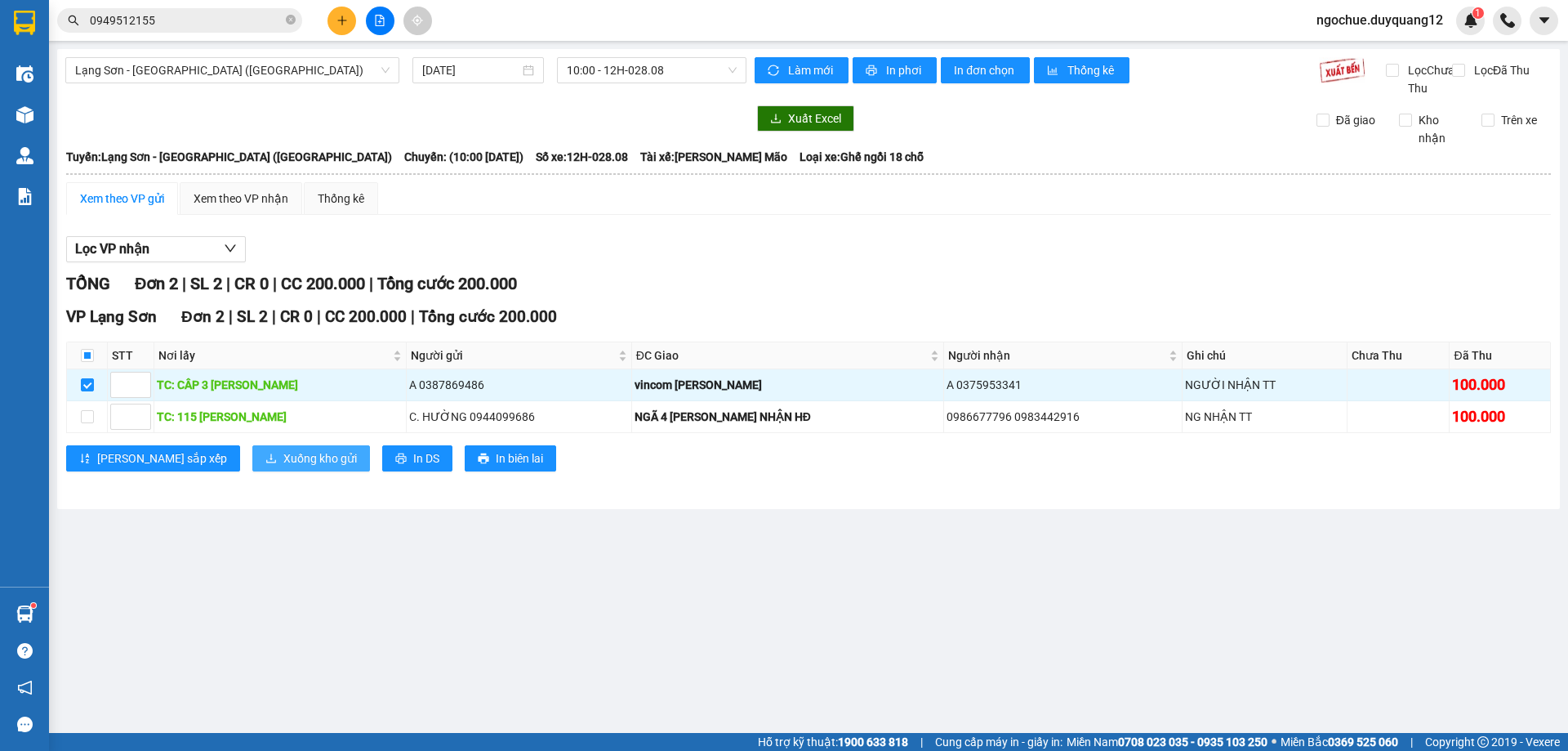
click at [283, 467] on span "Xuống kho gửi" at bounding box center [320, 458] width 74 height 18
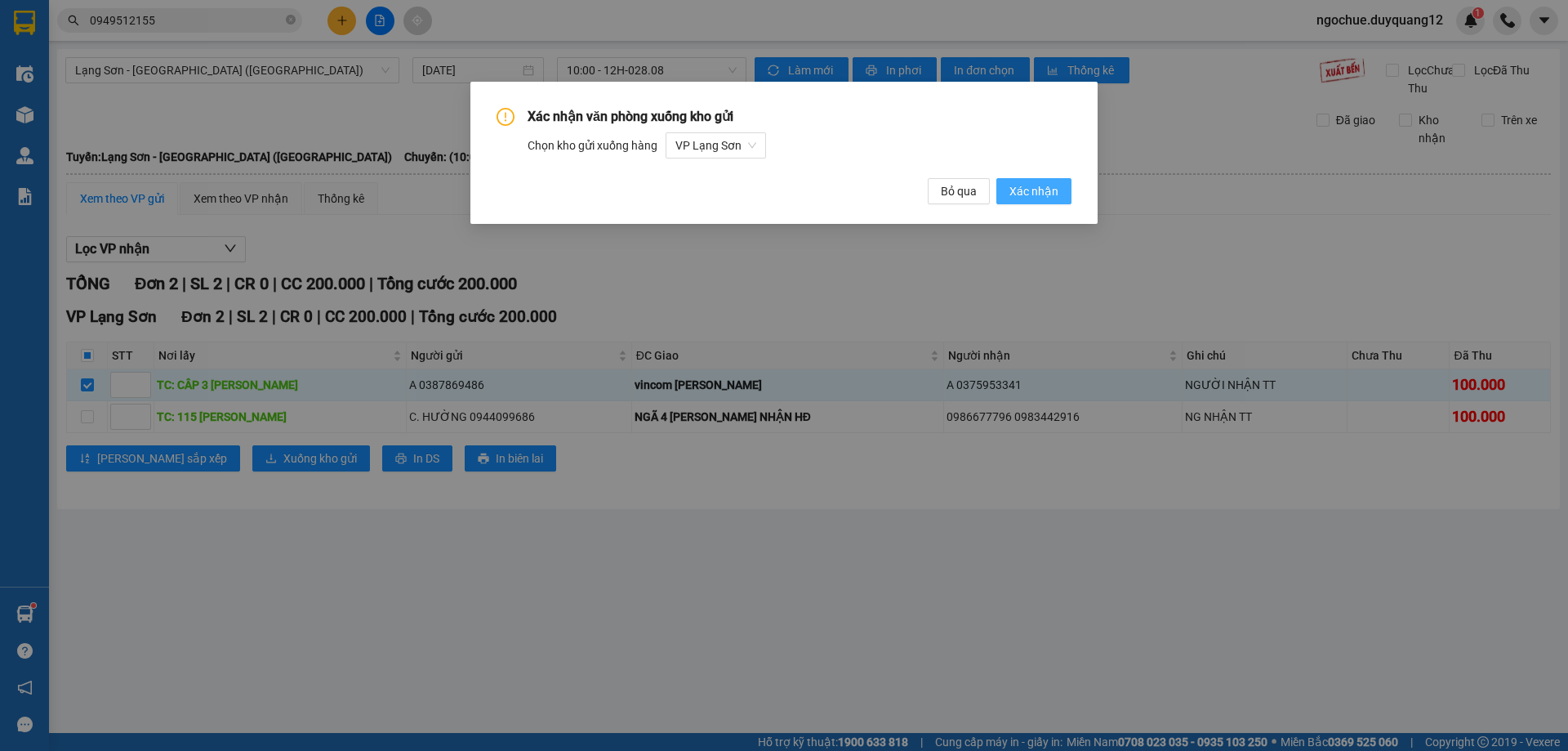
click at [1031, 181] on button "Xác nhận" at bounding box center [1034, 191] width 76 height 26
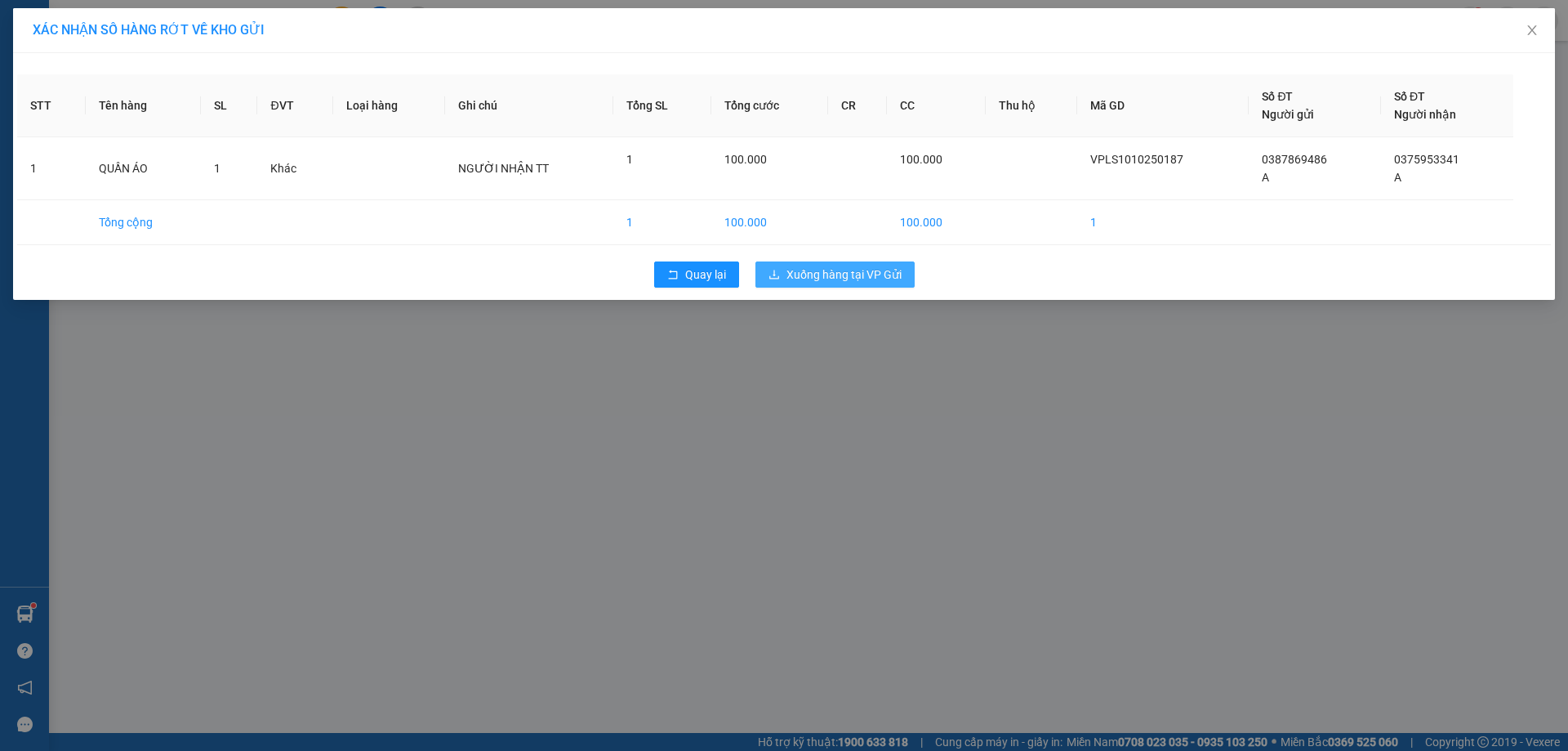
click at [846, 276] on span "Xuống hàng tại VP Gửi" at bounding box center [845, 274] width 115 height 18
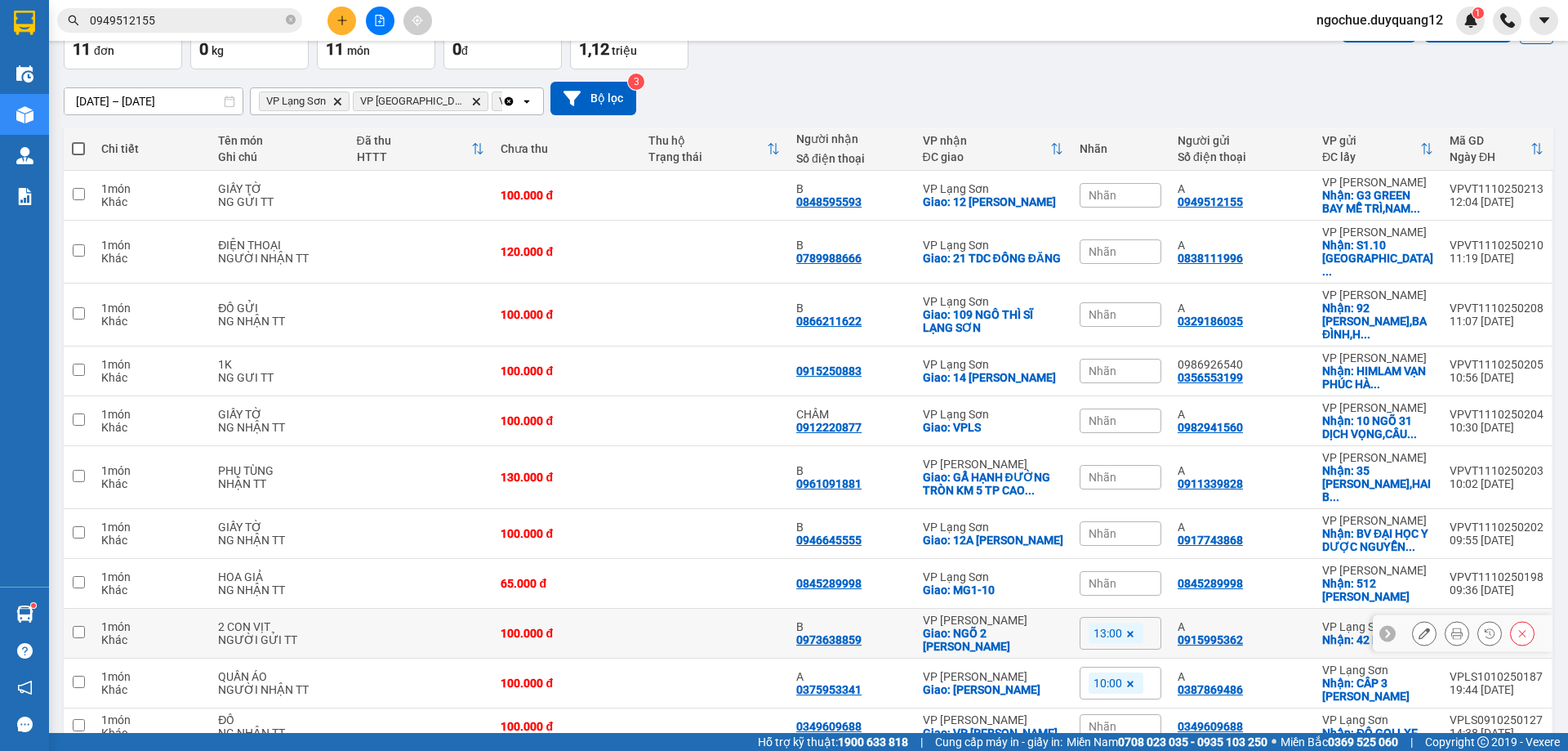
scroll to position [143, 0]
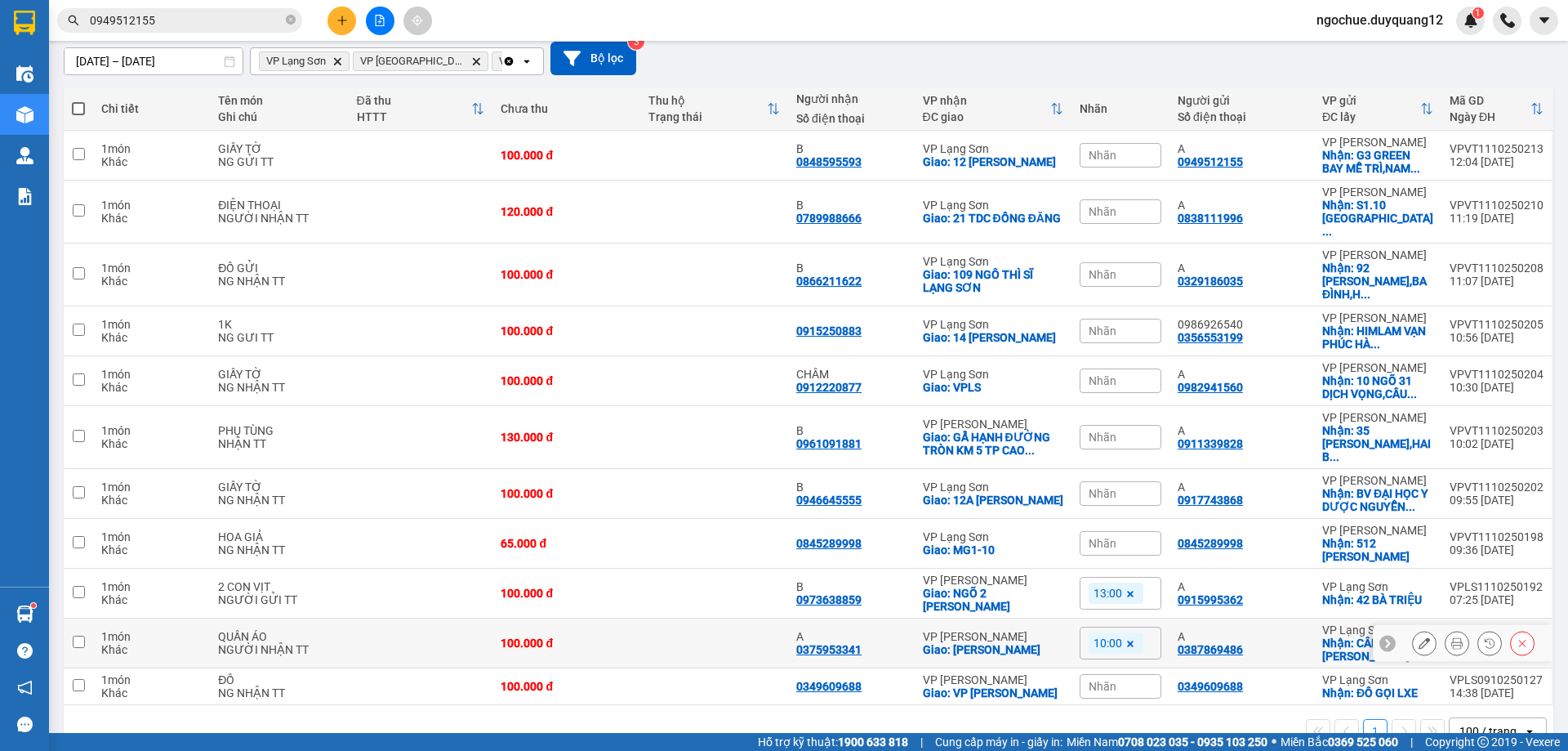
click at [1272, 630] on div "A 0387869486" at bounding box center [1242, 643] width 128 height 26
checkbox input "true"
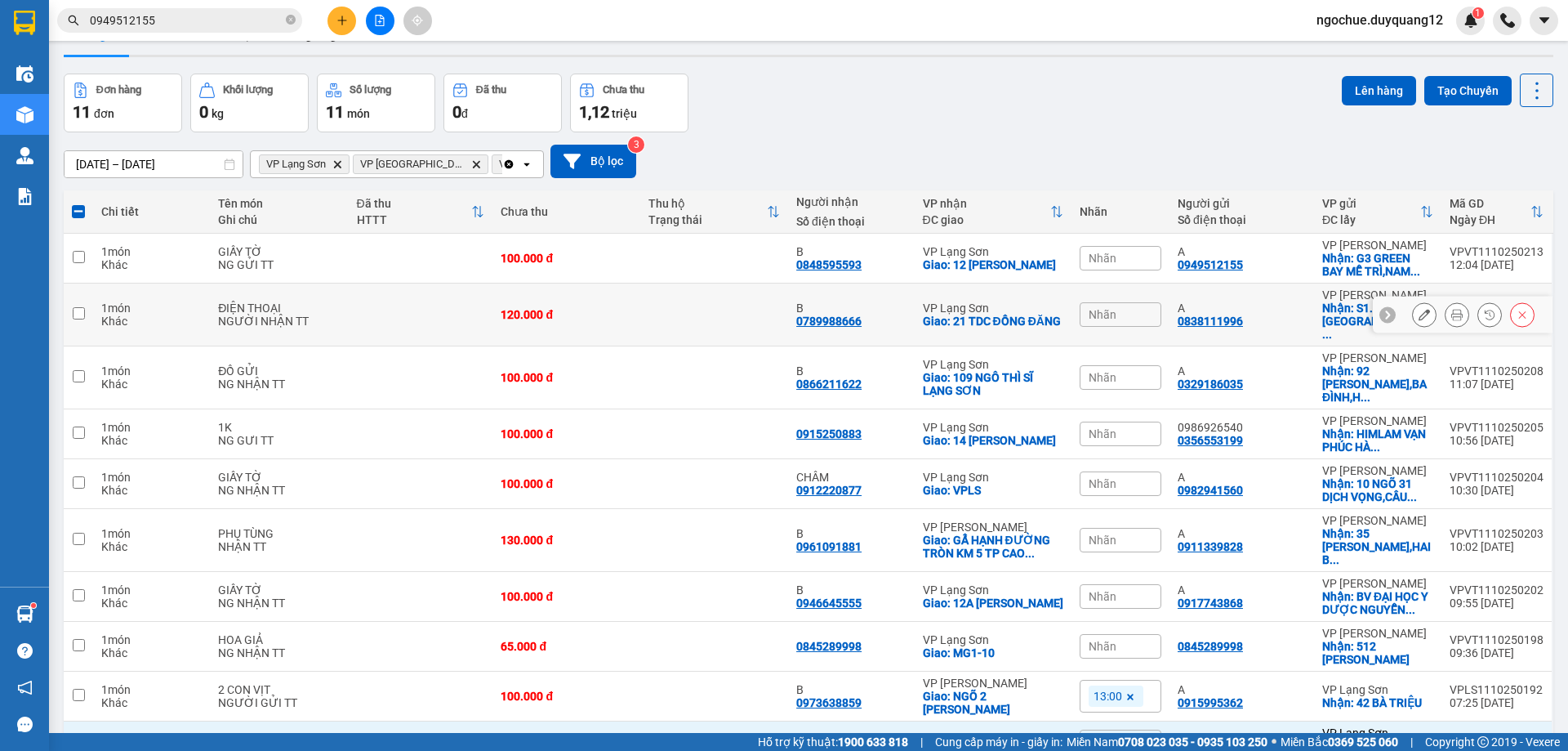
scroll to position [0, 0]
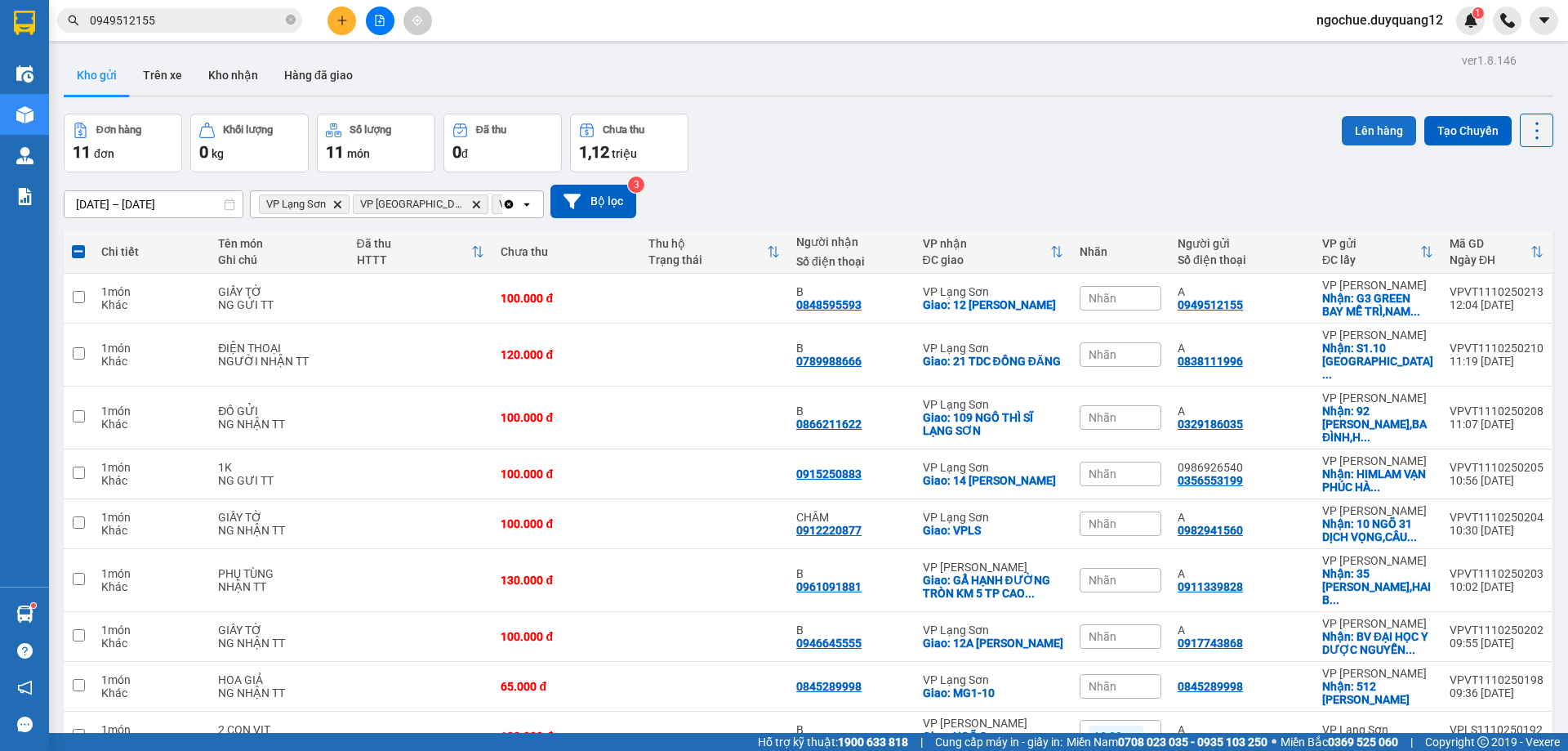
click at [1361, 120] on button "Lên hàng" at bounding box center [1379, 131] width 75 height 30
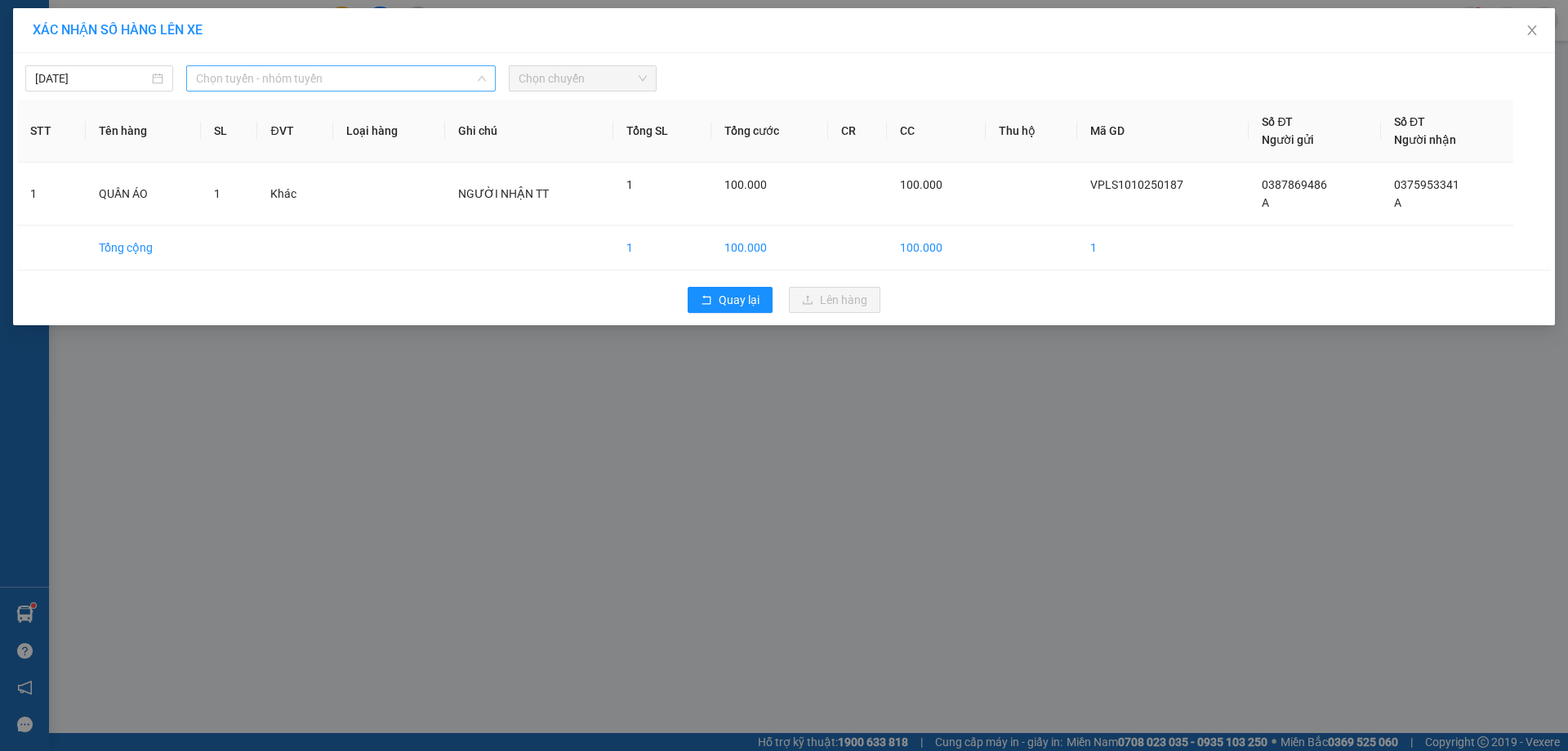
click at [243, 89] on span "Chọn tuyến - nhóm tuyến" at bounding box center [341, 78] width 290 height 25
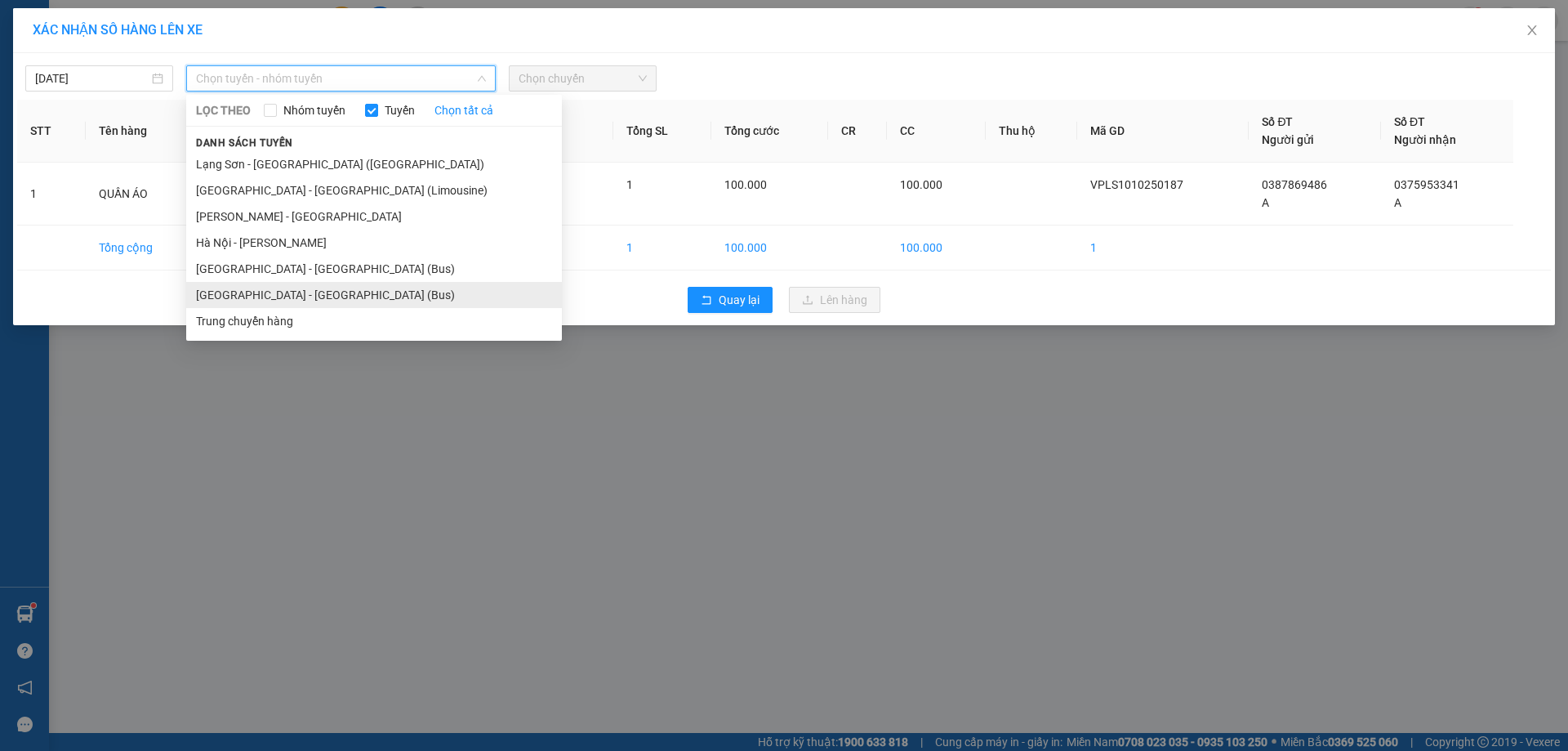
click at [248, 289] on li "[GEOGRAPHIC_DATA] - [GEOGRAPHIC_DATA] (Bus)" at bounding box center [374, 295] width 376 height 26
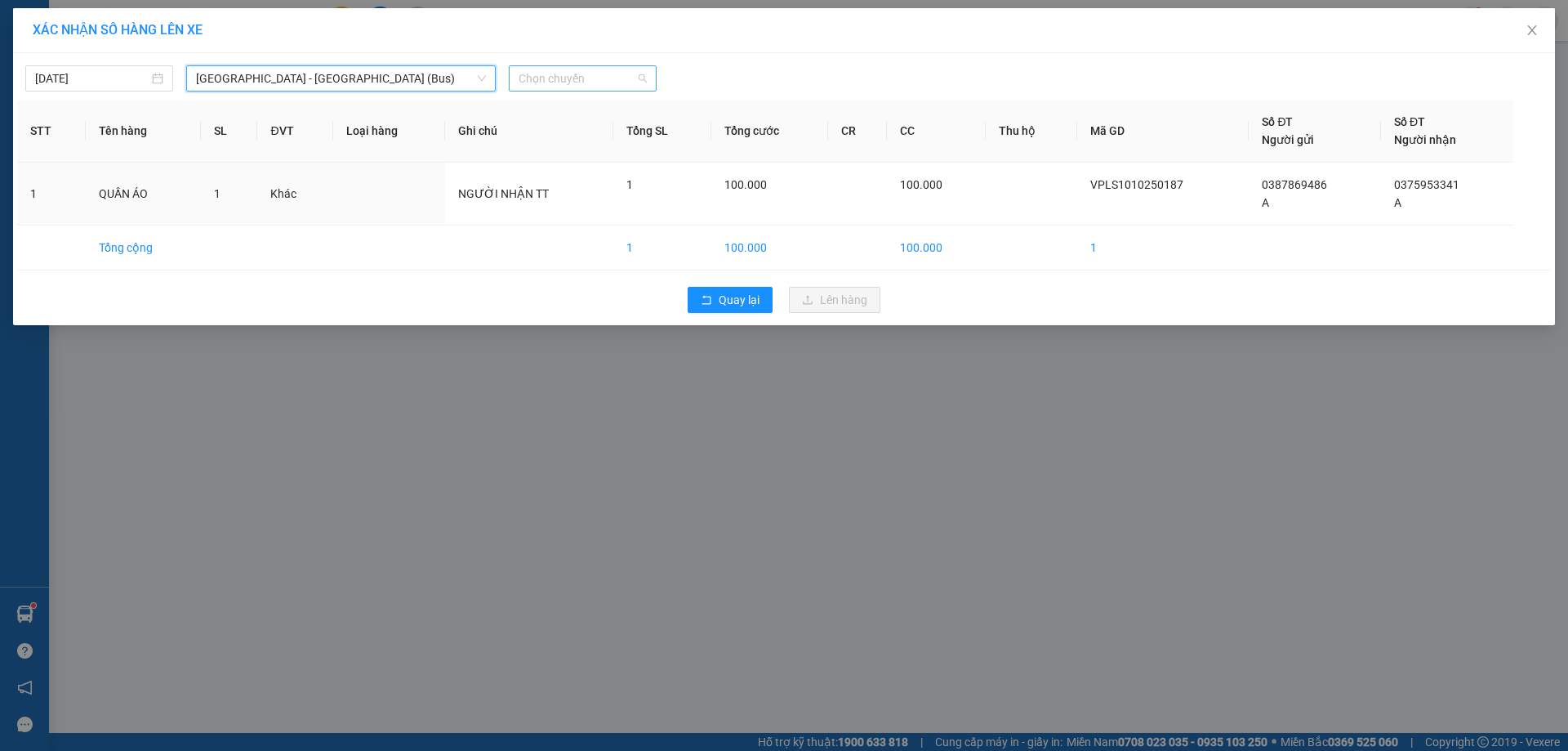
click at [546, 73] on span "Chọn chuyến" at bounding box center [582, 78] width 128 height 25
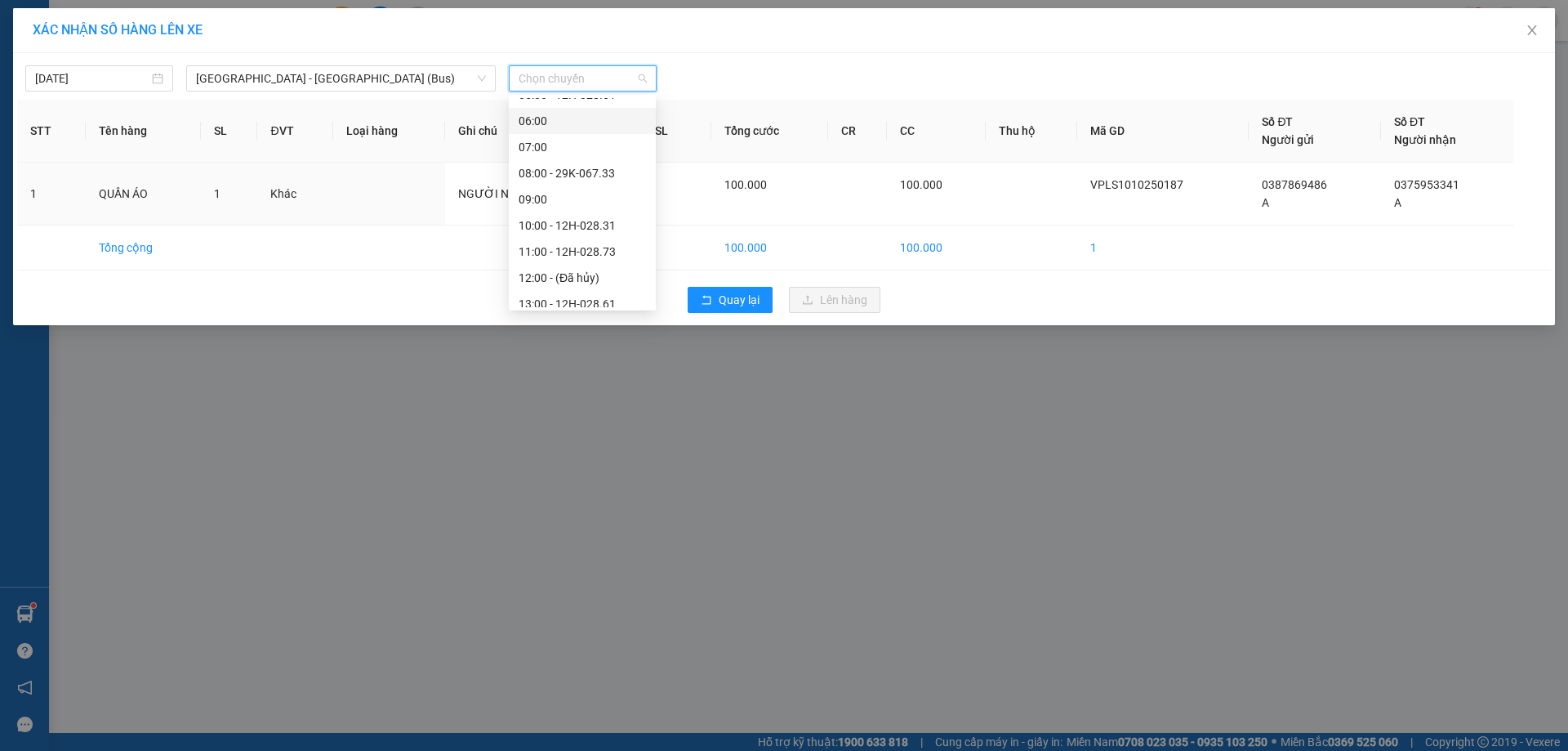
scroll to position [72, 0]
click at [607, 225] on div "10:00 - 12H-028.31" at bounding box center [582, 223] width 127 height 18
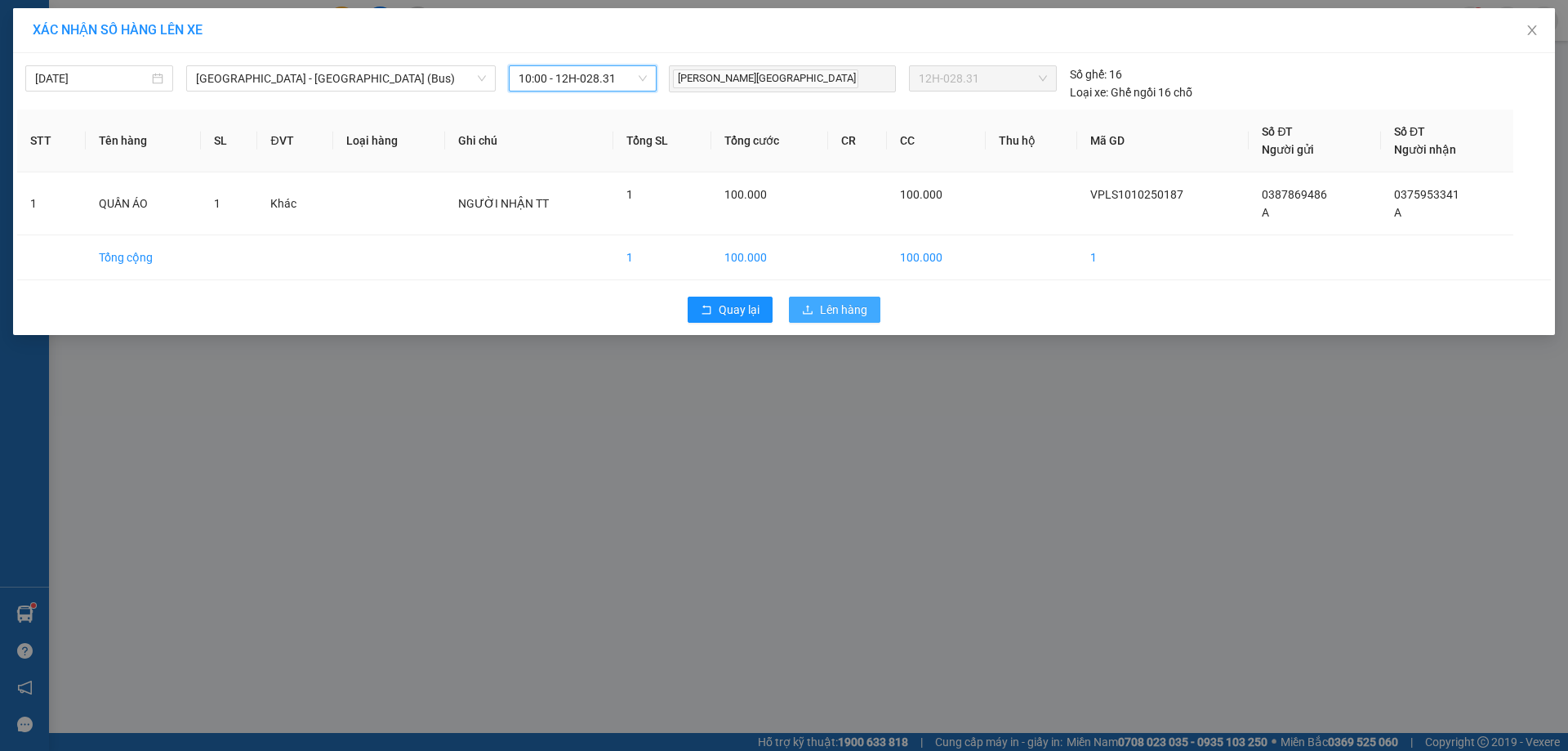
drag, startPoint x: 838, startPoint y: 314, endPoint x: 778, endPoint y: 296, distance: 62.6
click at [838, 313] on span "Lên hàng" at bounding box center [844, 310] width 48 height 18
